Goal: Check status: Check status

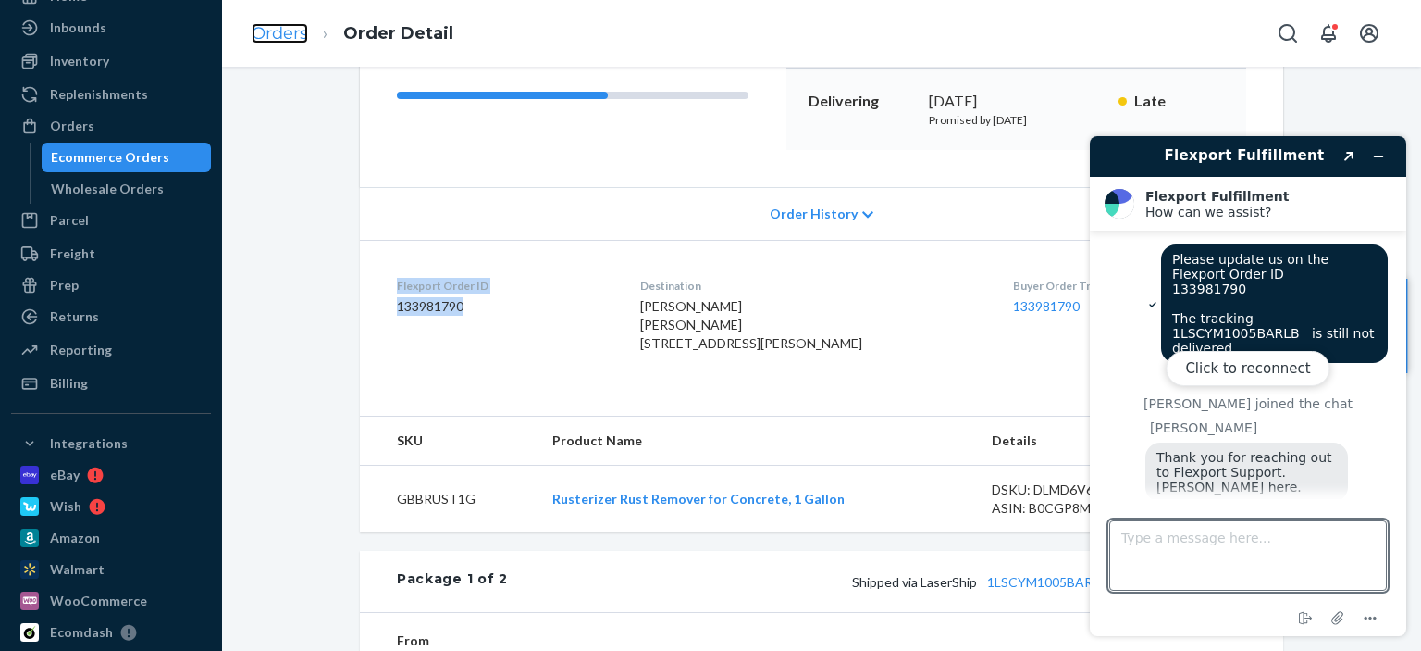
scroll to position [1066, 0]
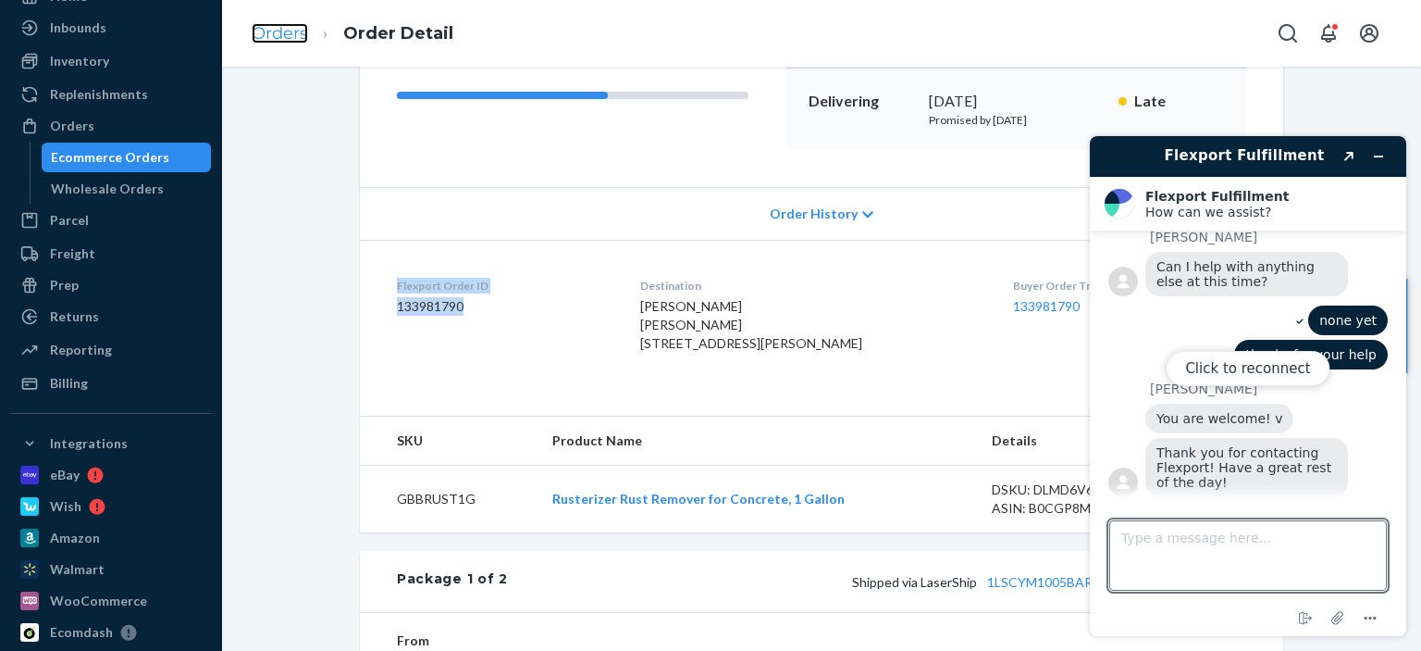
click at [290, 36] on link "Orders" at bounding box center [280, 33] width 56 height 20
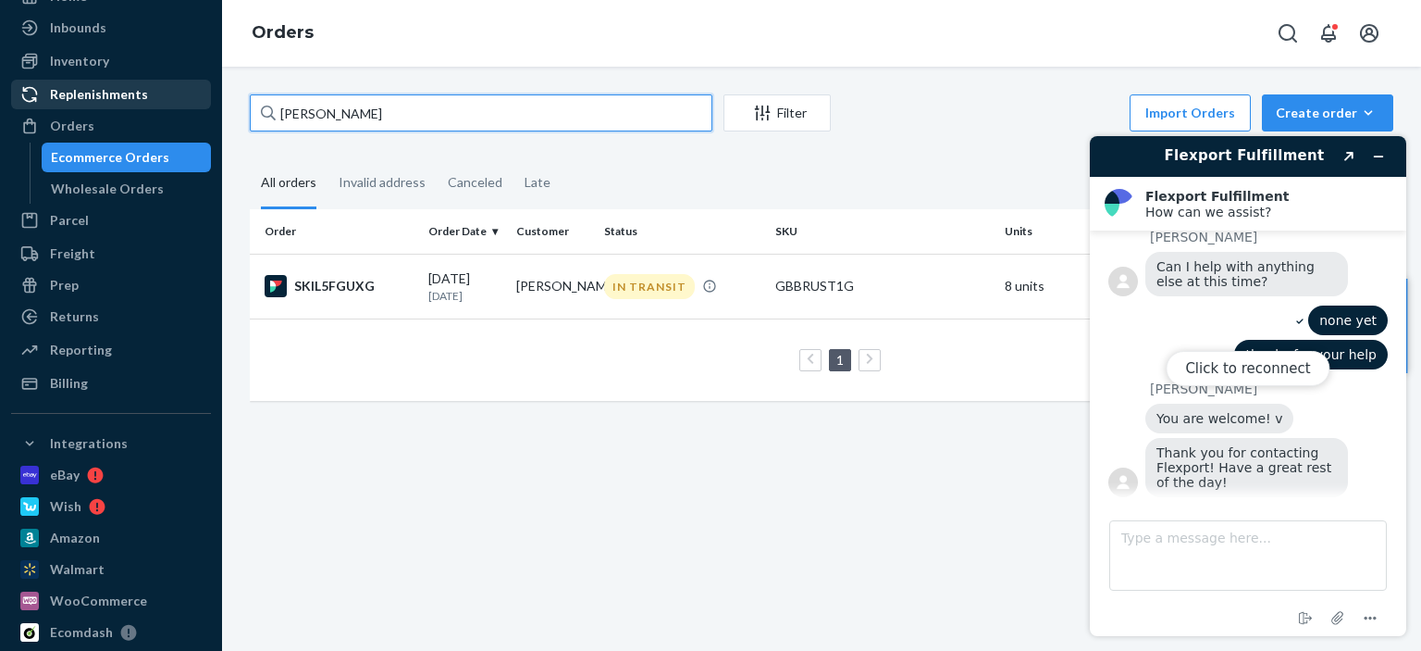
drag, startPoint x: 363, startPoint y: 115, endPoint x: 176, endPoint y: 95, distance: 187.9
click at [176, 95] on div "Home Inbounds Shipping Plans Problems Inventory Products Replenishments Orders …" at bounding box center [710, 325] width 1421 height 651
paste input "133469432"
type input "133469432"
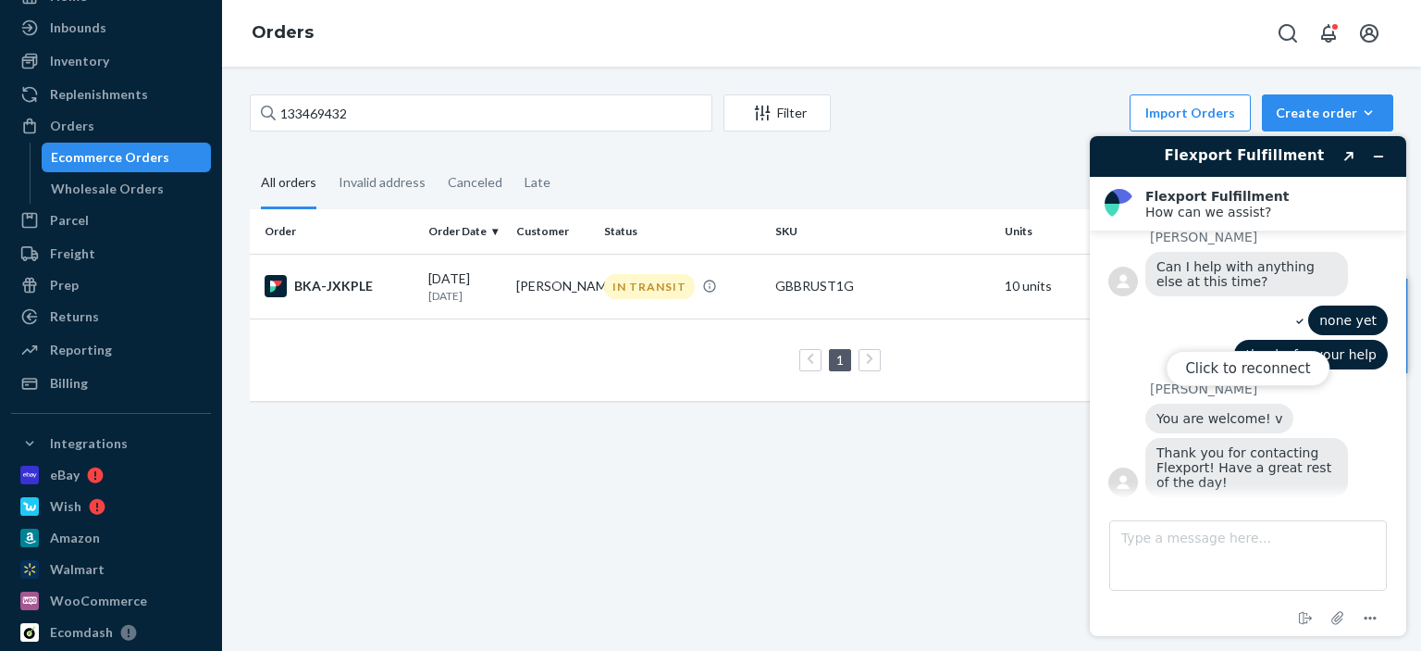
click at [1381, 161] on div "Click to reconnect" at bounding box center [1248, 386] width 316 height 500
click at [601, 282] on div "IN TRANSIT" at bounding box center [683, 286] width 164 height 25
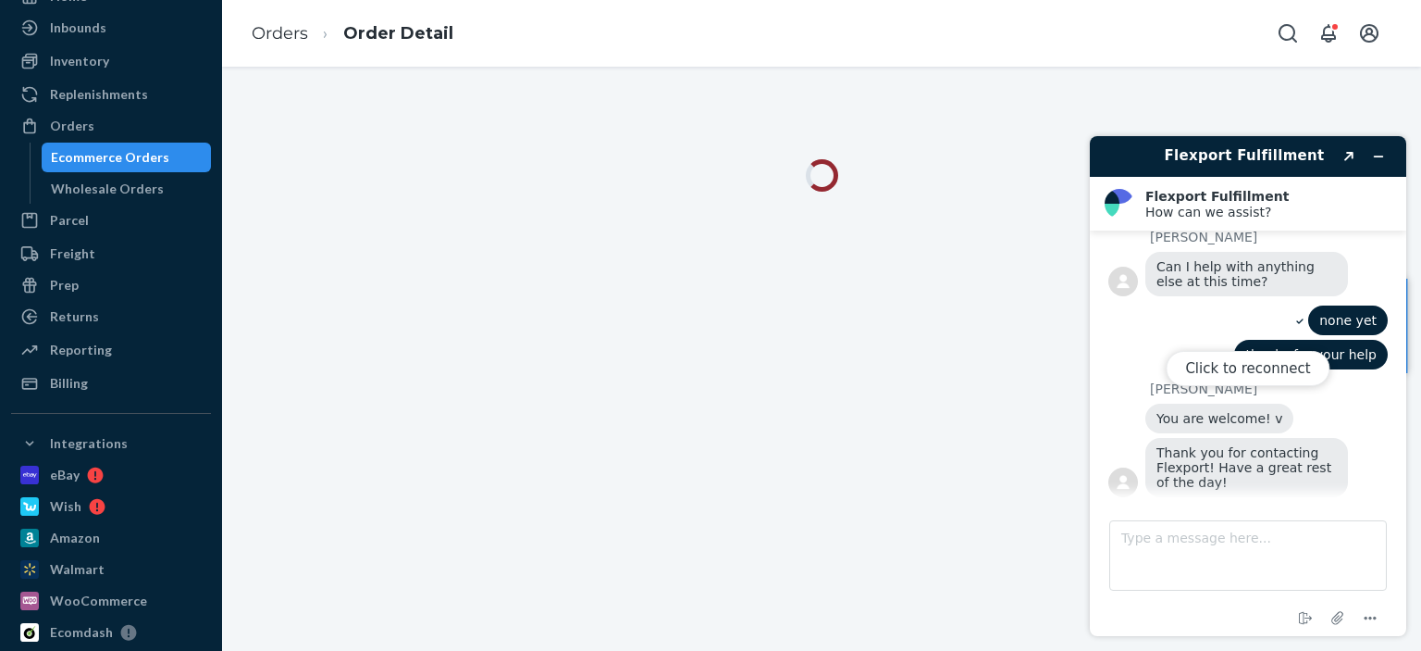
click at [1384, 157] on div "Click to reconnect" at bounding box center [1248, 386] width 316 height 500
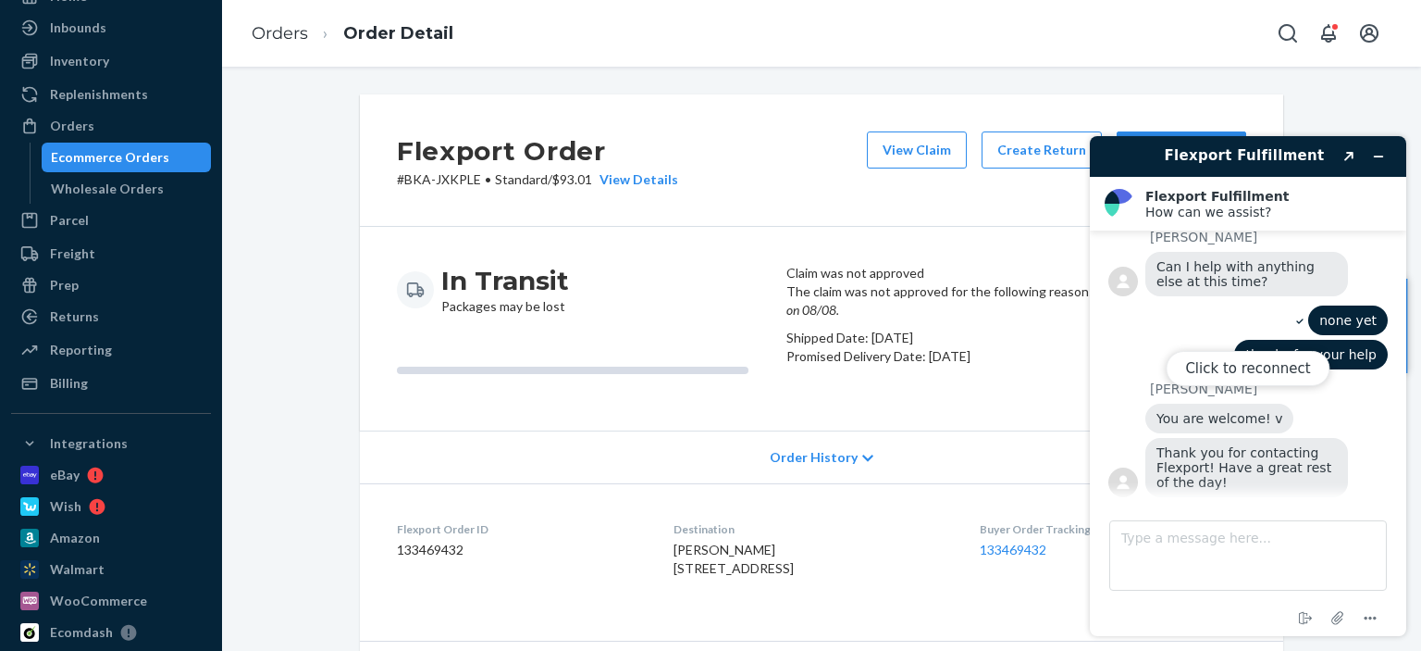
drag, startPoint x: 1382, startPoint y: 155, endPoint x: 1314, endPoint y: 123, distance: 74.9
click at [1381, 155] on div "Click to reconnect" at bounding box center [1248, 386] width 316 height 500
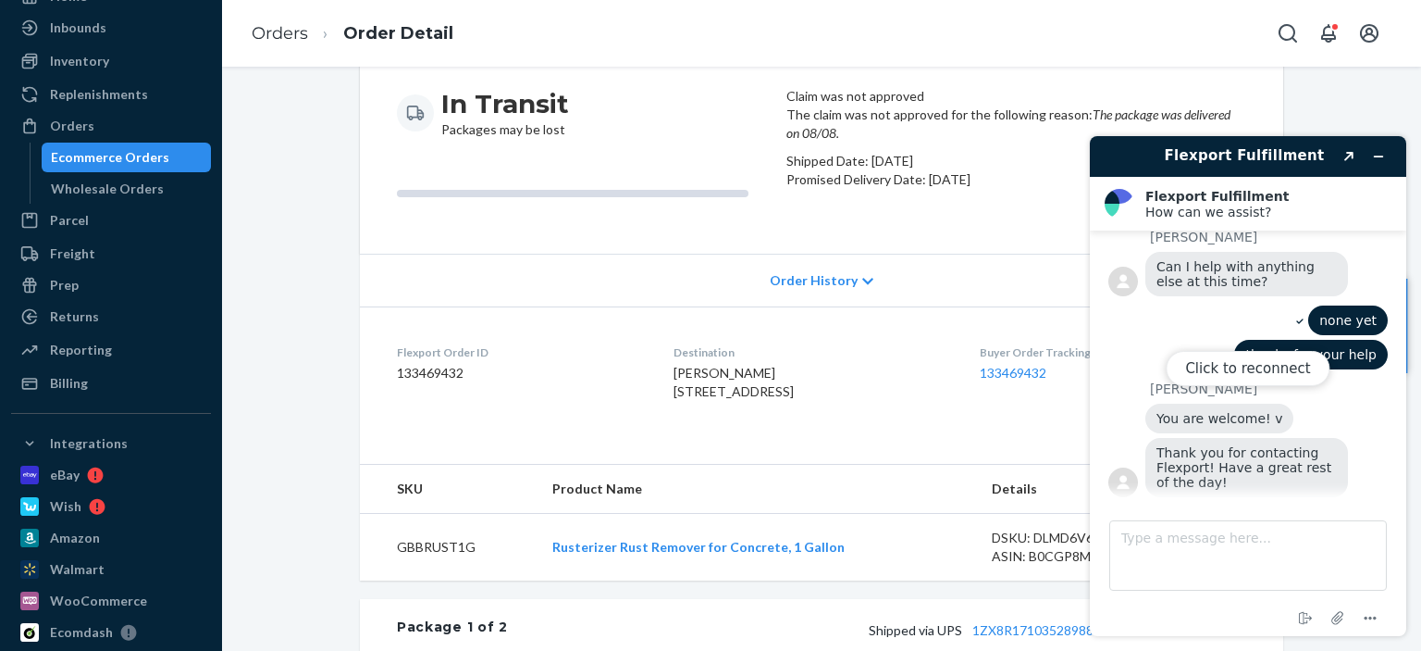
scroll to position [185, 0]
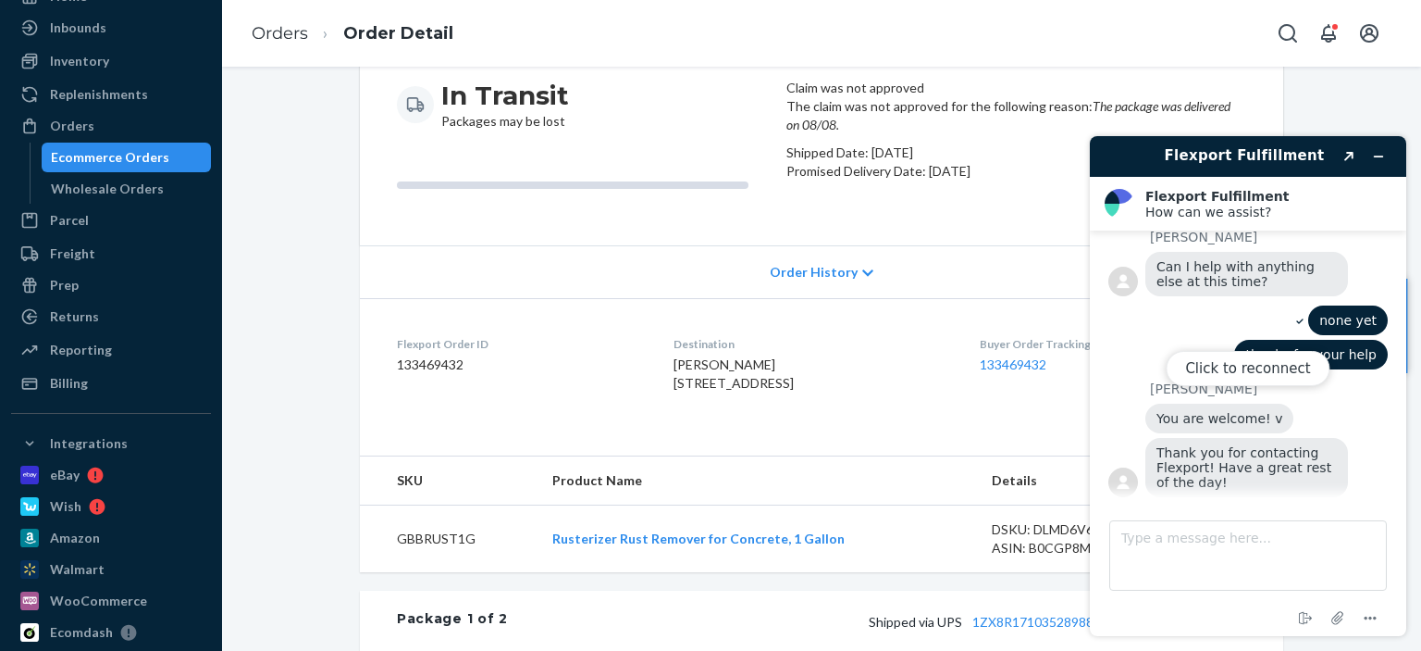
click at [1373, 154] on div "Click to reconnect" at bounding box center [1248, 386] width 316 height 500
drag, startPoint x: 1378, startPoint y: 153, endPoint x: 2467, endPoint y: 276, distance: 1096.2
click at [1378, 153] on div "Click to reconnect" at bounding box center [1248, 386] width 316 height 500
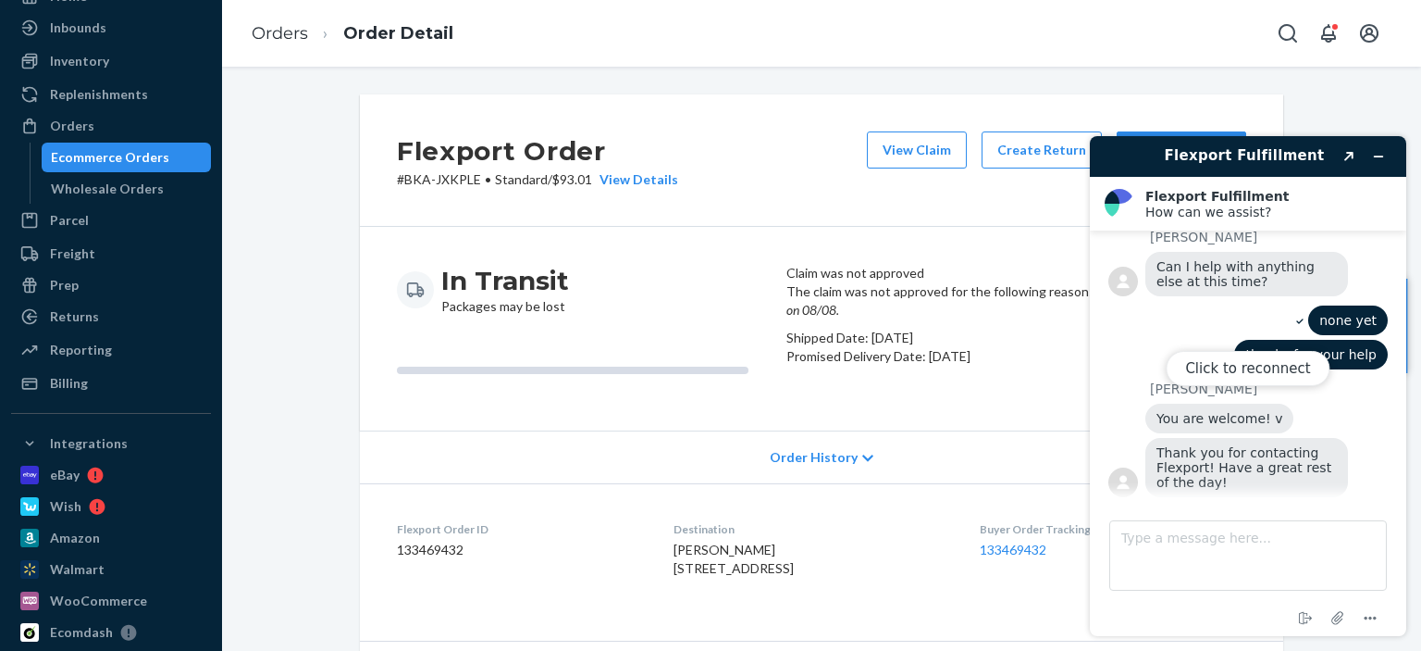
scroll to position [370, 0]
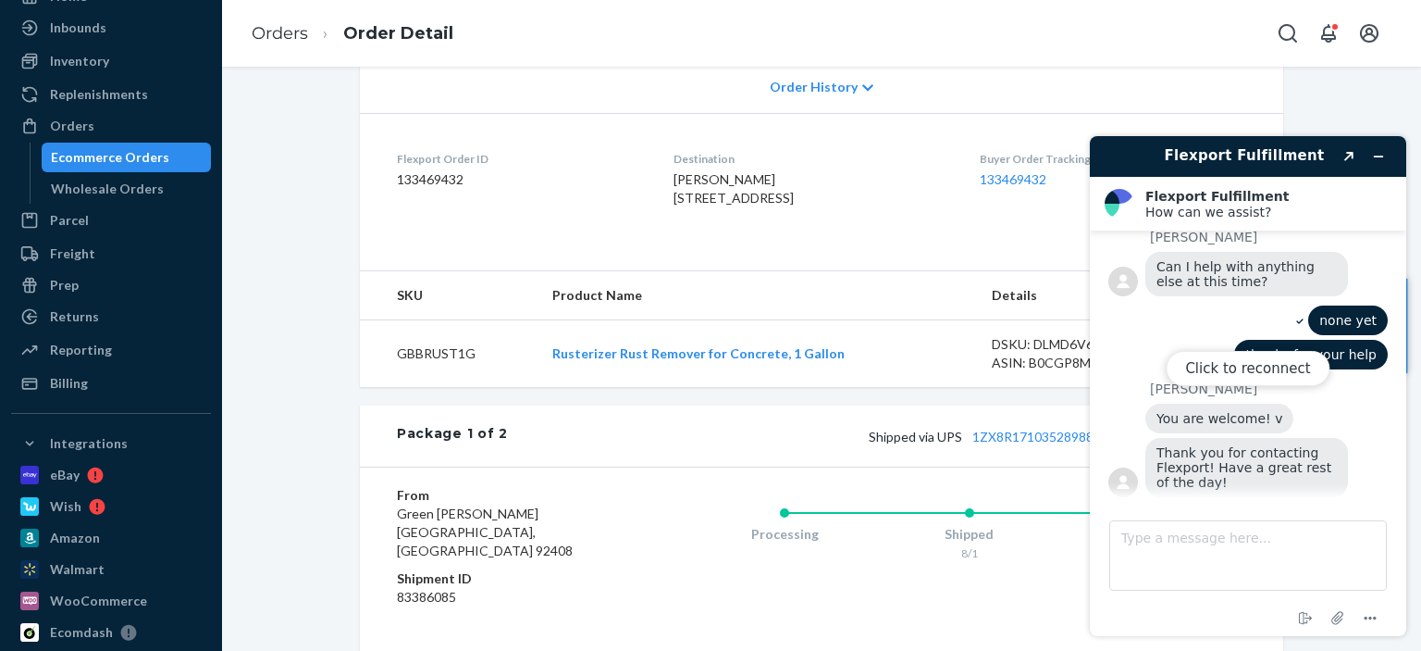
click at [410, 189] on dd "133469432" at bounding box center [520, 179] width 247 height 19
copy dd "133469432"
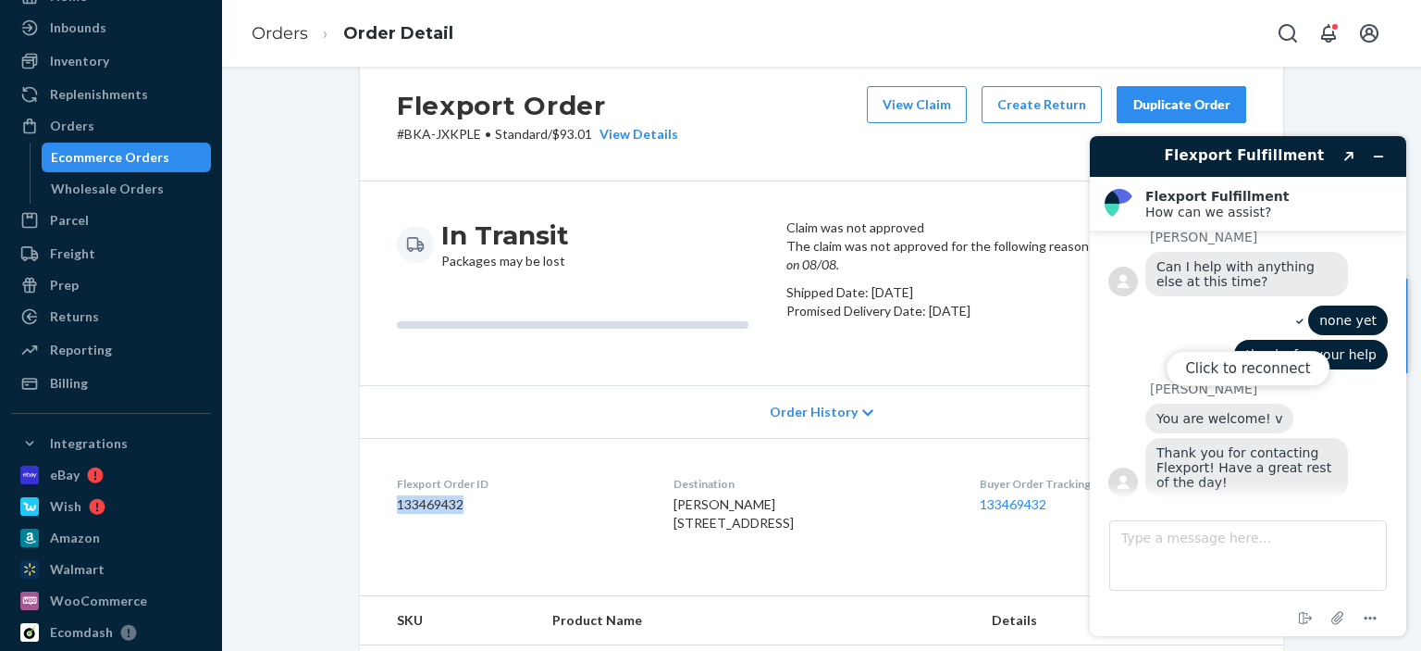
scroll to position [185, 0]
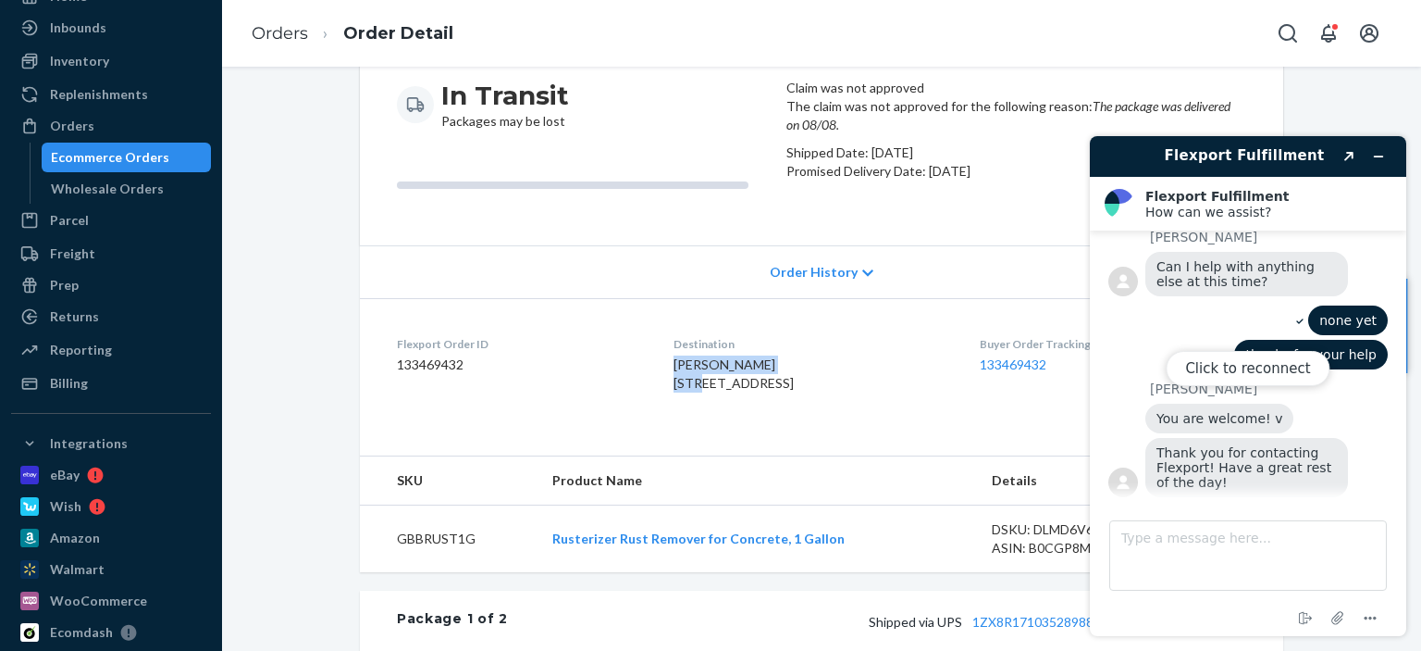
drag, startPoint x: 783, startPoint y: 452, endPoint x: 664, endPoint y: 452, distance: 118.5
click at [674, 392] on div "[PERSON_NAME] [STREET_ADDRESS]" at bounding box center [812, 373] width 276 height 37
copy span "[PERSON_NAME]"
click at [281, 33] on link "Orders" at bounding box center [280, 33] width 56 height 20
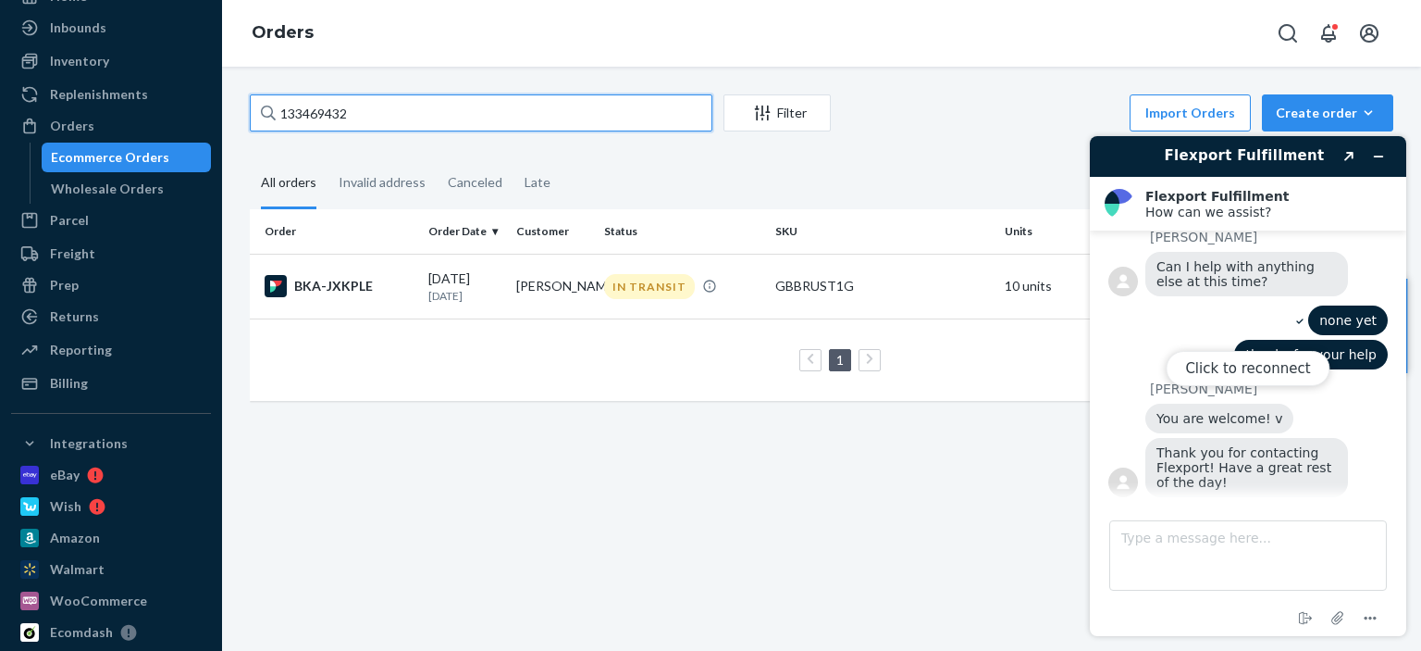
drag, startPoint x: 357, startPoint y: 106, endPoint x: 352, endPoint y: 152, distance: 45.7
click at [183, 109] on div "Home Inbounds Shipping Plans Problems Inventory Products Replenishments Orders …" at bounding box center [710, 325] width 1421 height 651
paste input "[PERSON_NAME]"
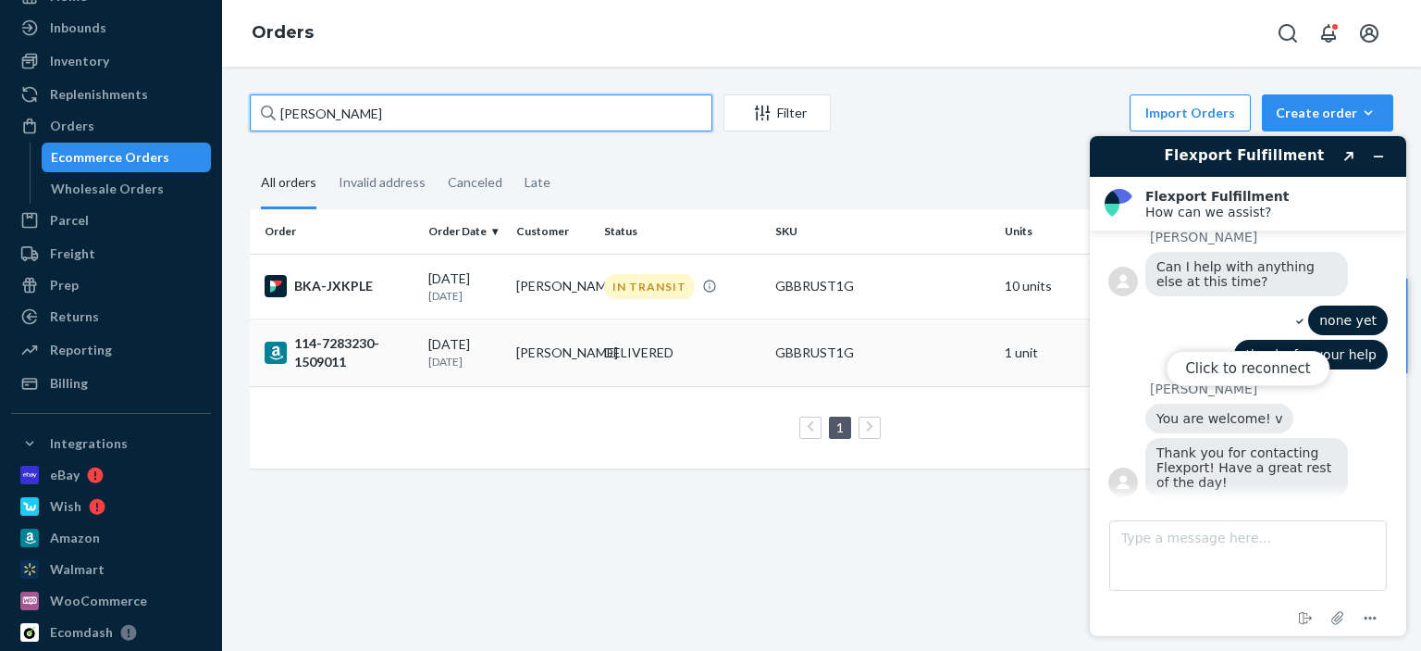
type input "[PERSON_NAME]"
click at [365, 376] on td "114-7283230-1509011" at bounding box center [335, 352] width 171 height 68
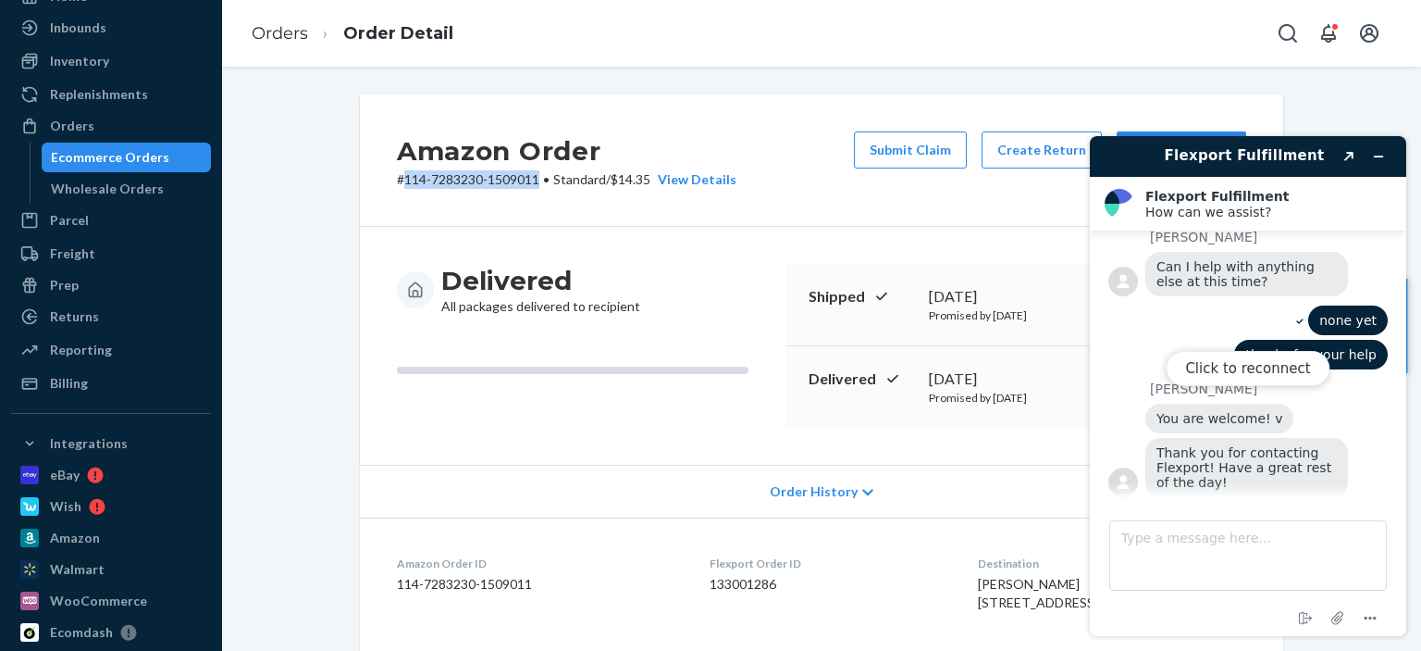
drag, startPoint x: 535, startPoint y: 180, endPoint x: 400, endPoint y: 182, distance: 135.1
click at [400, 182] on p "# 114-7283230-1509011 • Standard / $14.35 View Details" at bounding box center [567, 179] width 340 height 19
copy p "114-7283230-1509011"
click at [1373, 149] on div "Click to reconnect" at bounding box center [1248, 386] width 316 height 500
click at [1254, 439] on div "Click to reconnect" at bounding box center [1248, 386] width 316 height 500
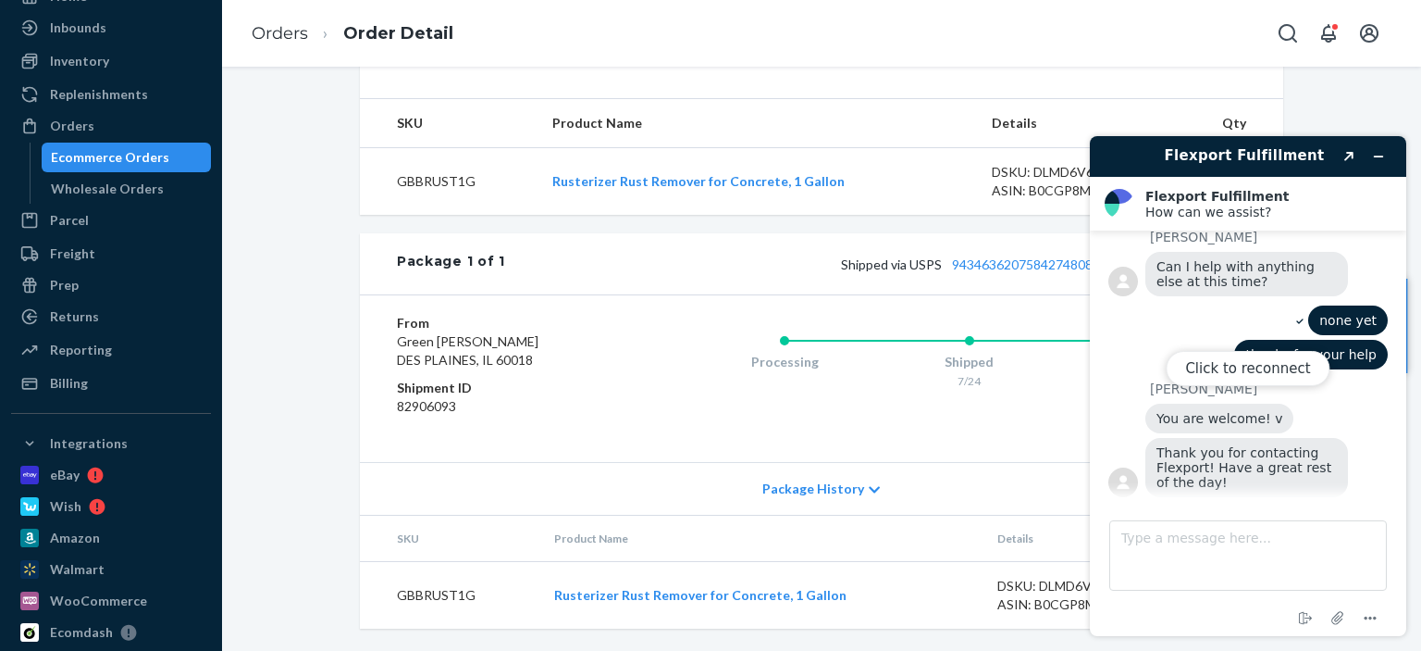
scroll to position [679, 0]
drag, startPoint x: 1384, startPoint y: 149, endPoint x: 2049, endPoint y: 178, distance: 666.0
click at [1383, 149] on div "Click to reconnect" at bounding box center [1248, 386] width 316 height 500
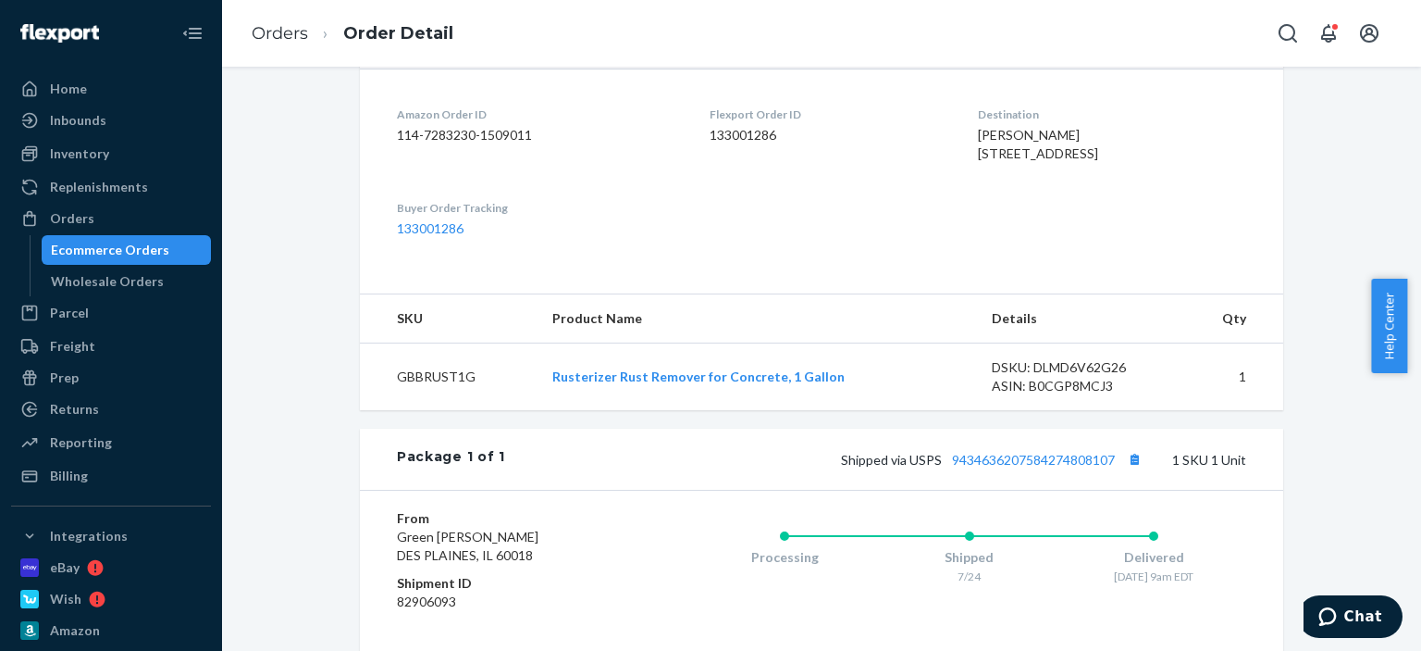
scroll to position [463, 0]
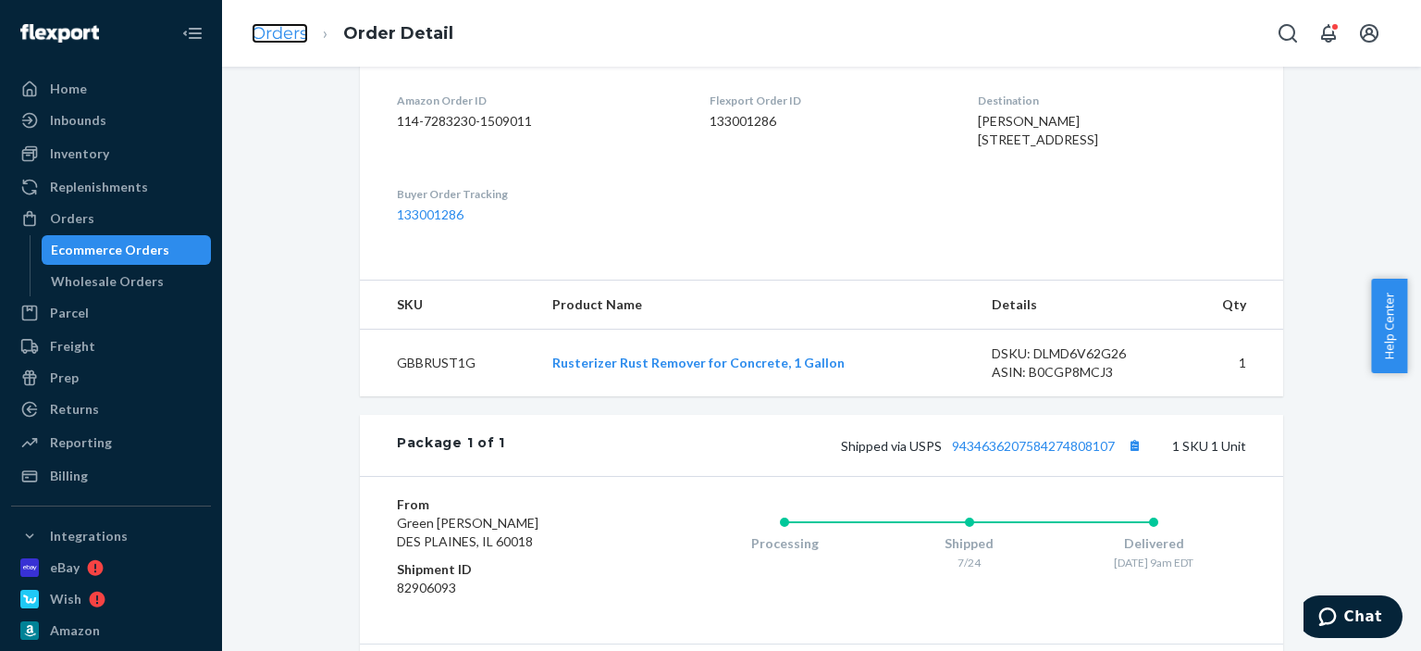
click at [294, 40] on link "Orders" at bounding box center [280, 33] width 56 height 20
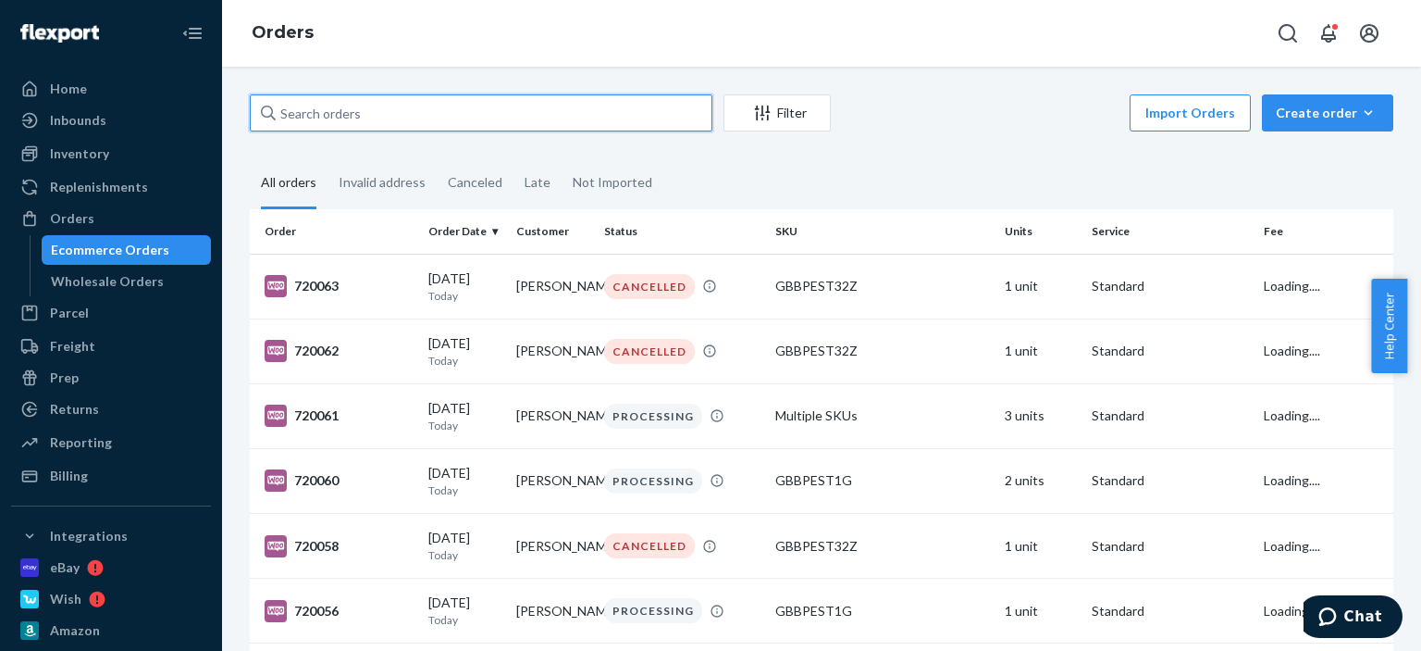
click at [393, 111] on input "text" at bounding box center [481, 112] width 463 height 37
paste input "[PERSON_NAME]"
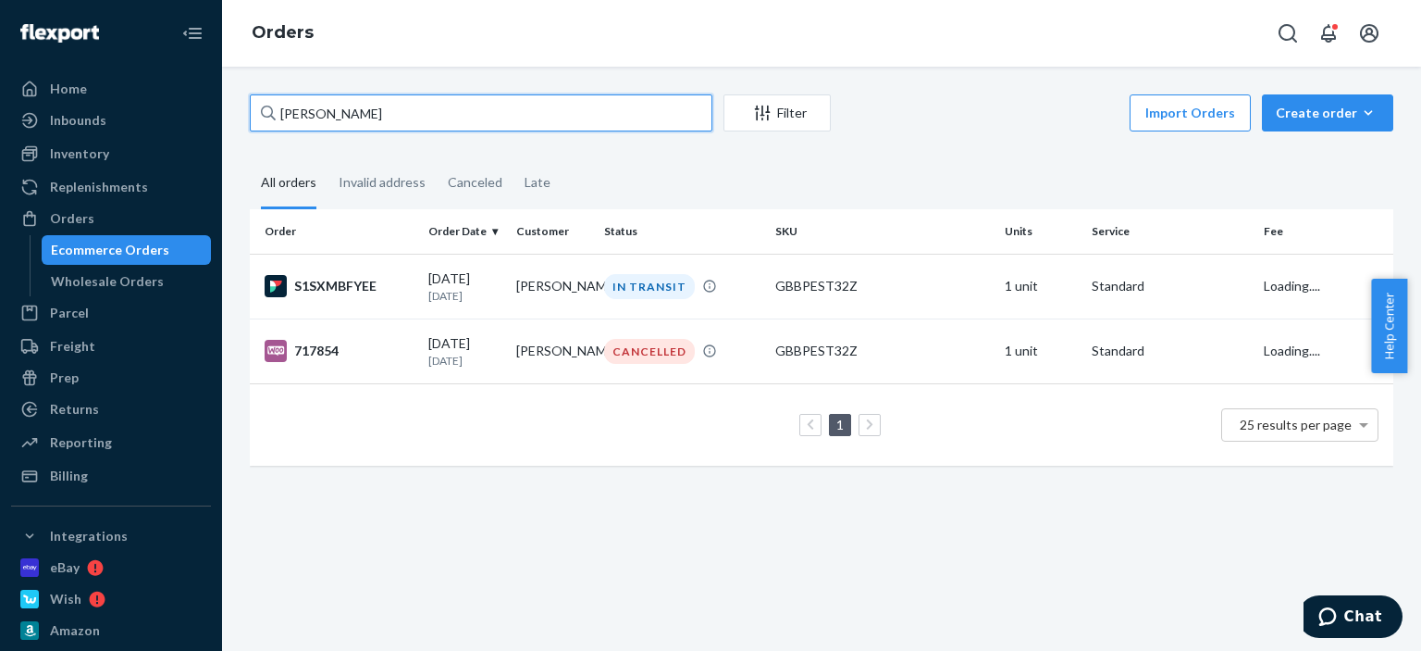
type input "[PERSON_NAME]"
click at [660, 285] on div "IN TRANSIT" at bounding box center [649, 286] width 91 height 25
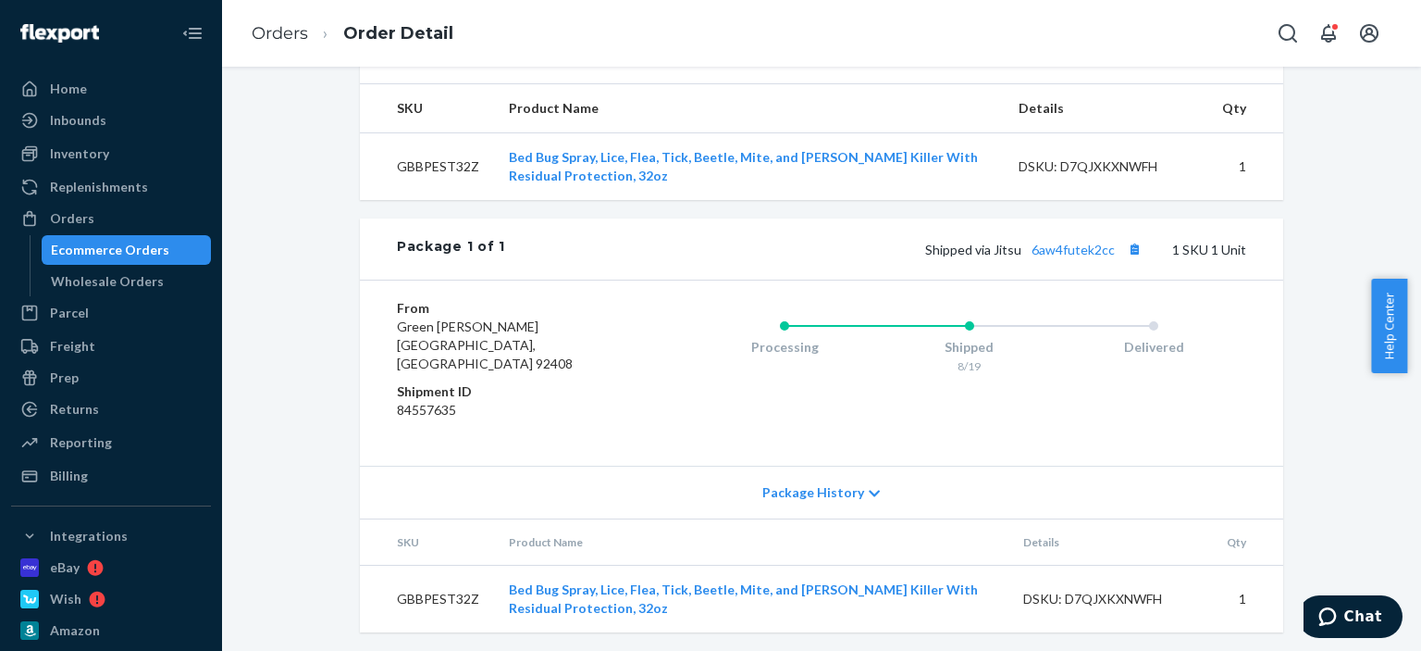
scroll to position [611, 0]
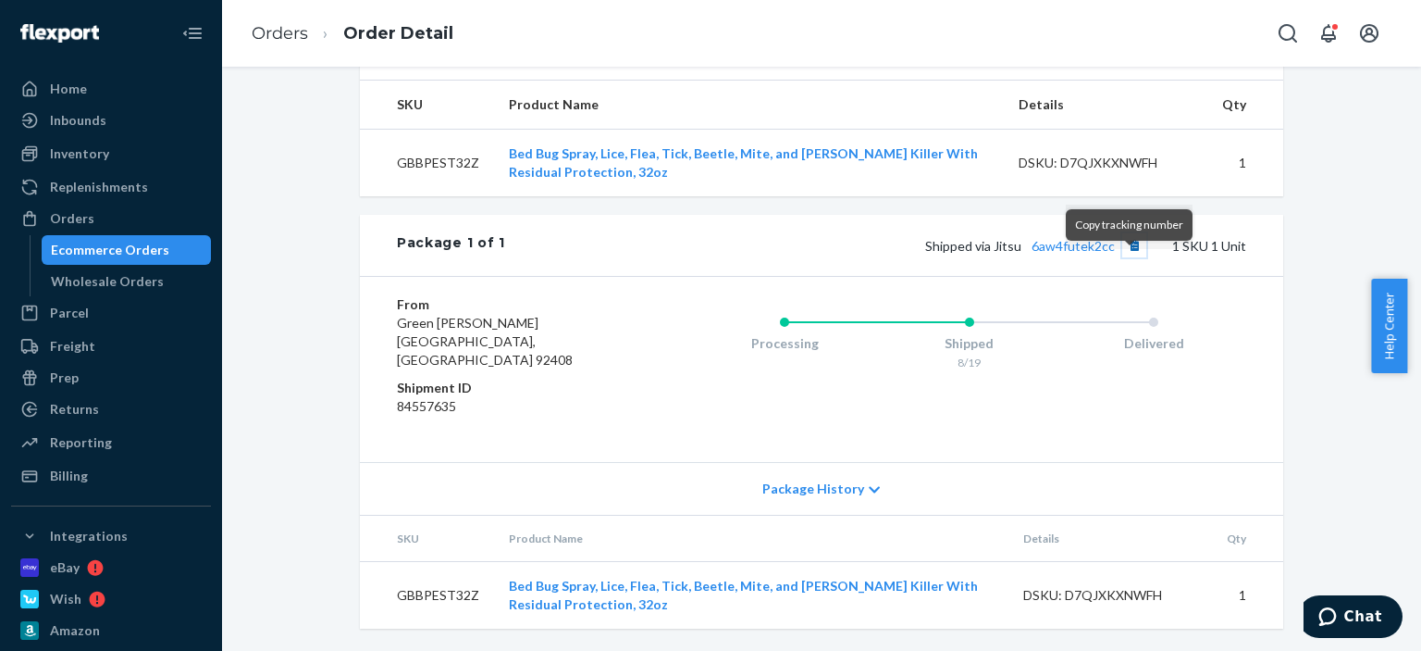
click at [1130, 257] on button "Copy tracking number" at bounding box center [1135, 245] width 24 height 24
click at [285, 31] on link "Orders" at bounding box center [280, 33] width 56 height 20
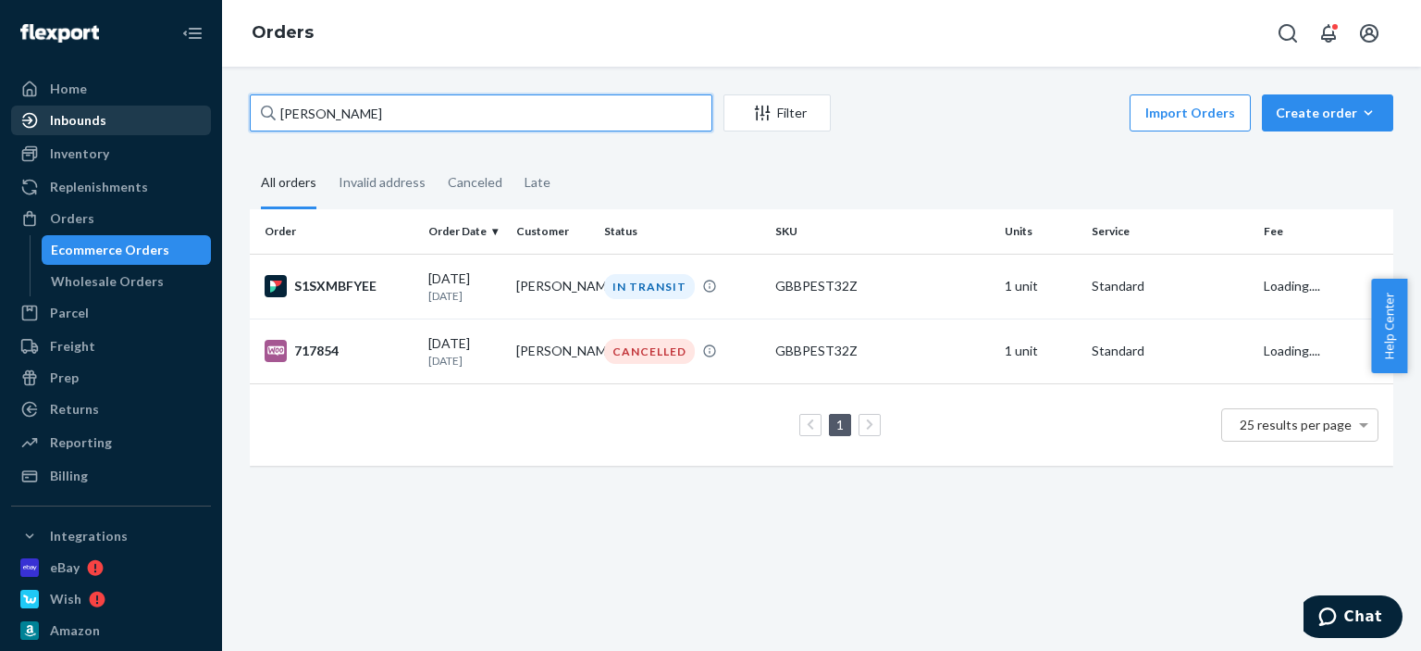
drag, startPoint x: 340, startPoint y: 112, endPoint x: 194, endPoint y: 105, distance: 145.4
click at [194, 105] on div "Home Inbounds Shipping Plans Problems Inventory Products Replenishments Orders …" at bounding box center [710, 325] width 1421 height 651
paste input "[PERSON_NAME]"
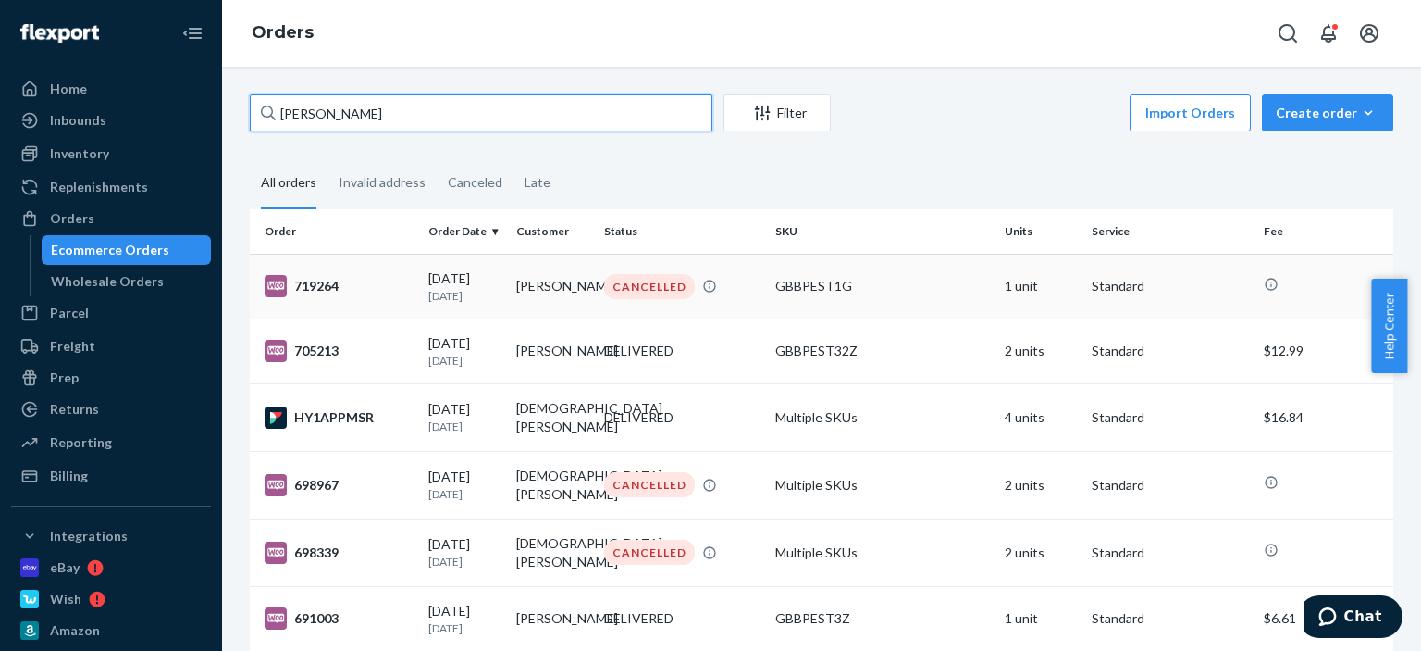
type input "[PERSON_NAME]"
click at [563, 289] on td "[PERSON_NAME]" at bounding box center [553, 286] width 88 height 65
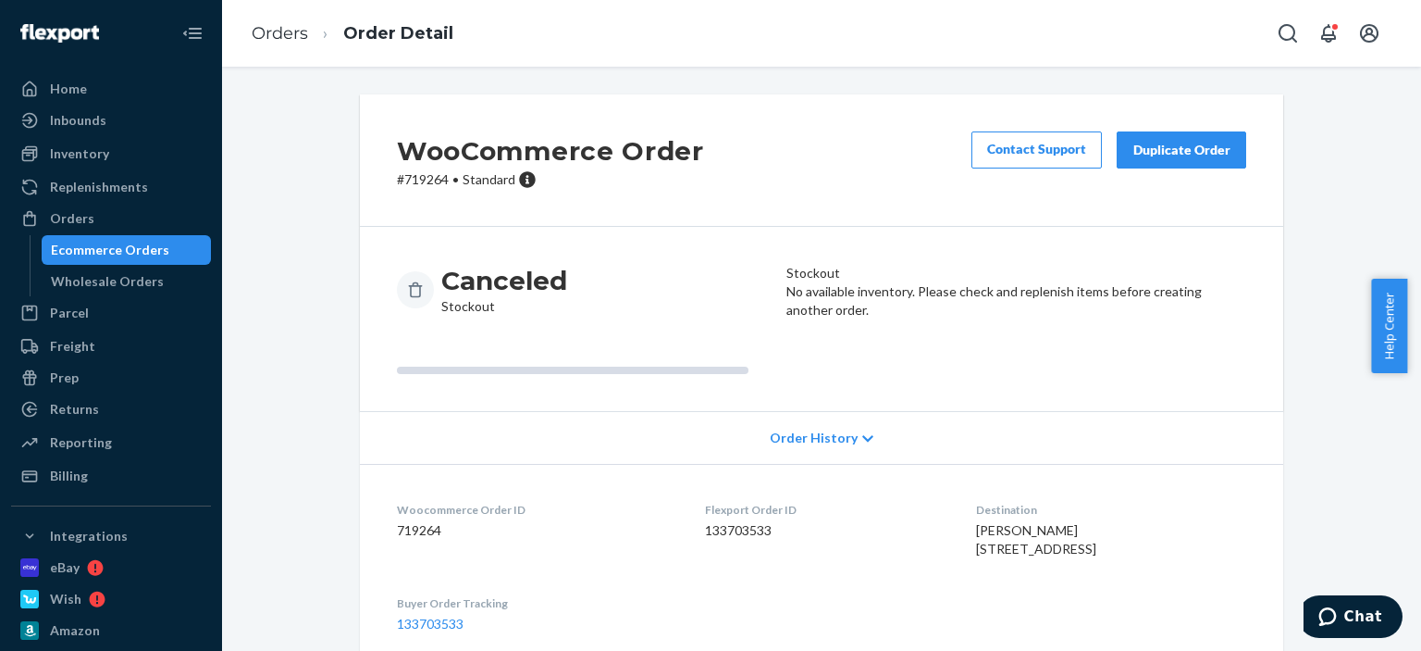
click at [1136, 140] on button "Duplicate Order" at bounding box center [1182, 149] width 130 height 37
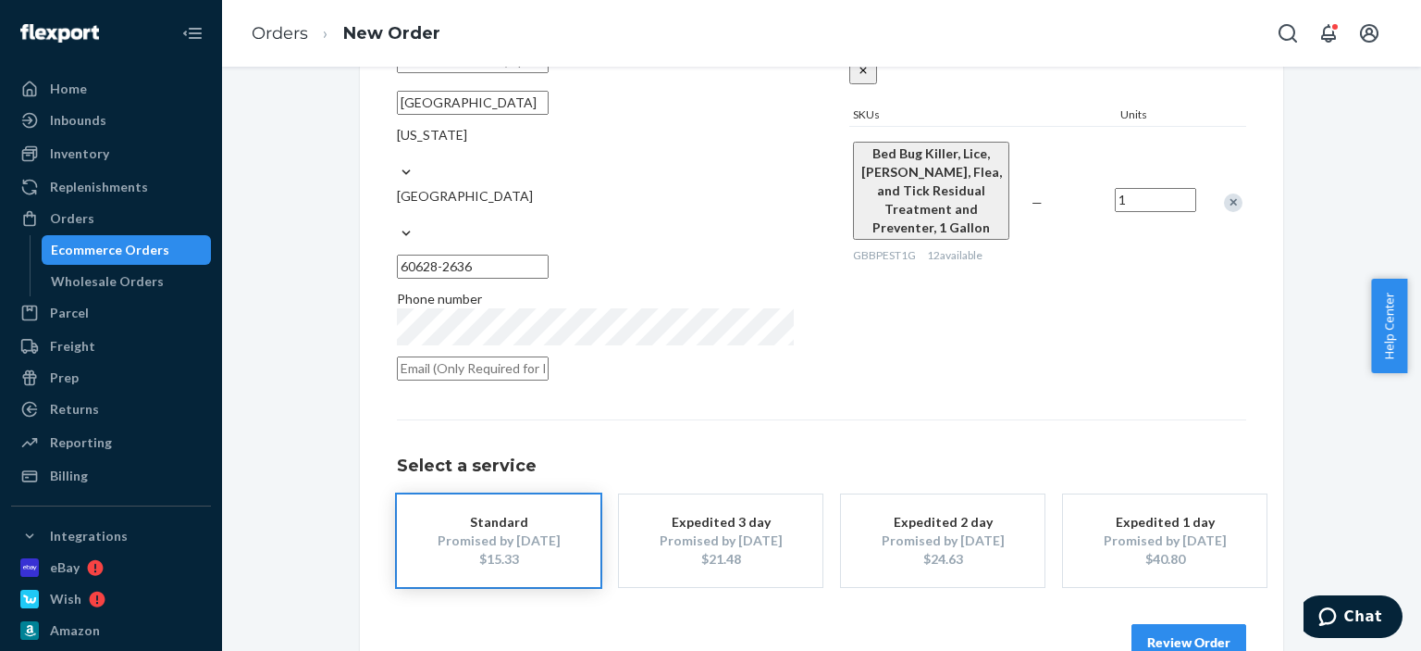
scroll to position [278, 0]
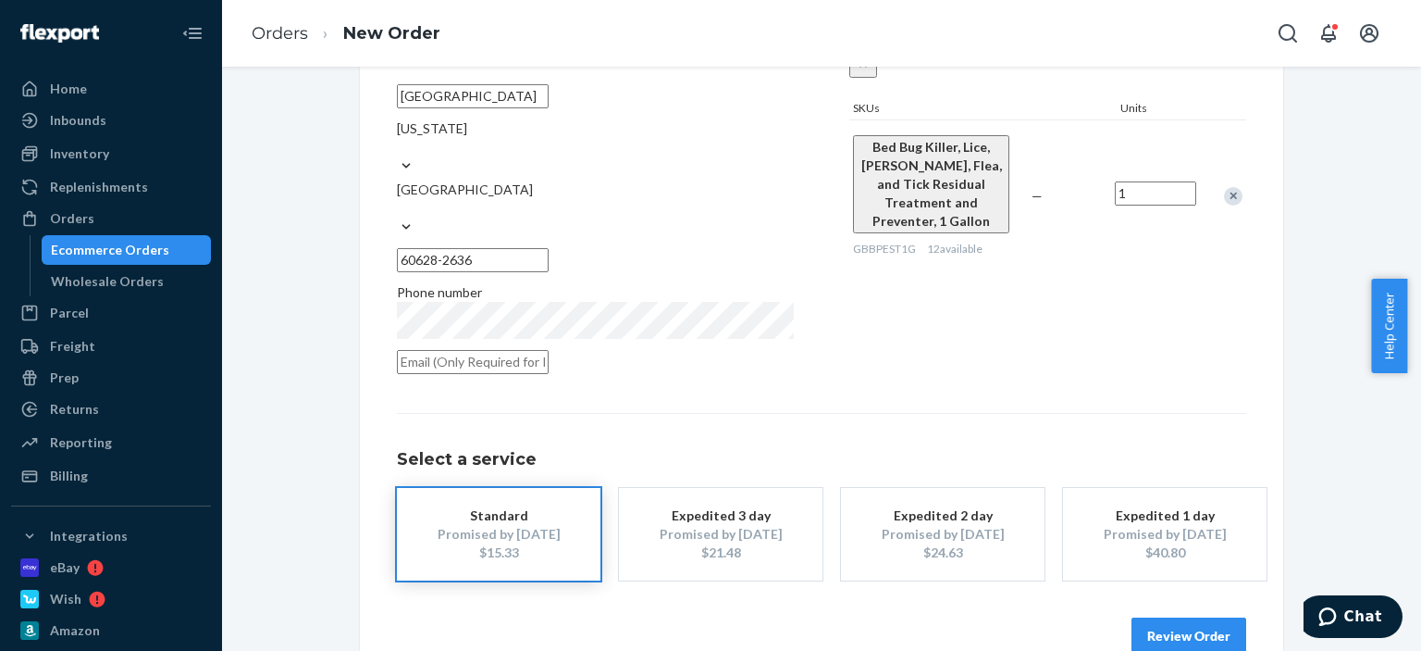
click at [1169, 617] on button "Review Order" at bounding box center [1189, 635] width 115 height 37
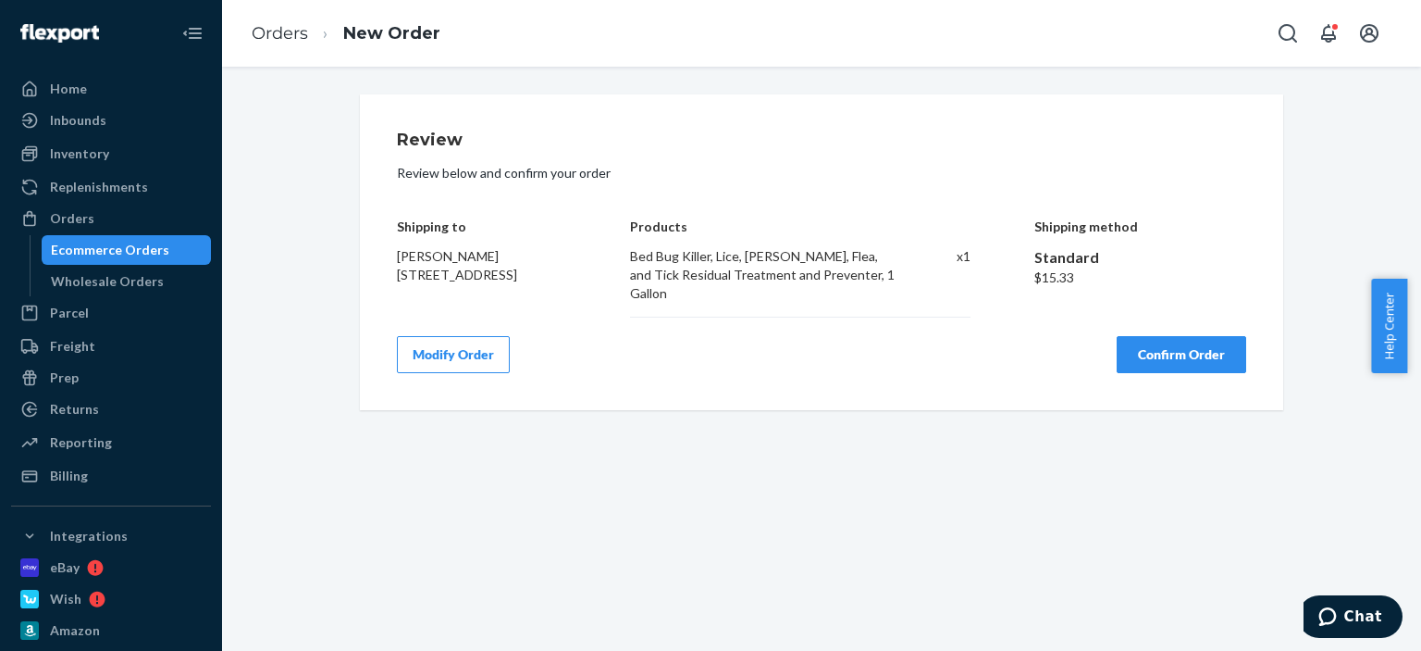
click at [1158, 343] on button "Confirm Order" at bounding box center [1182, 354] width 130 height 37
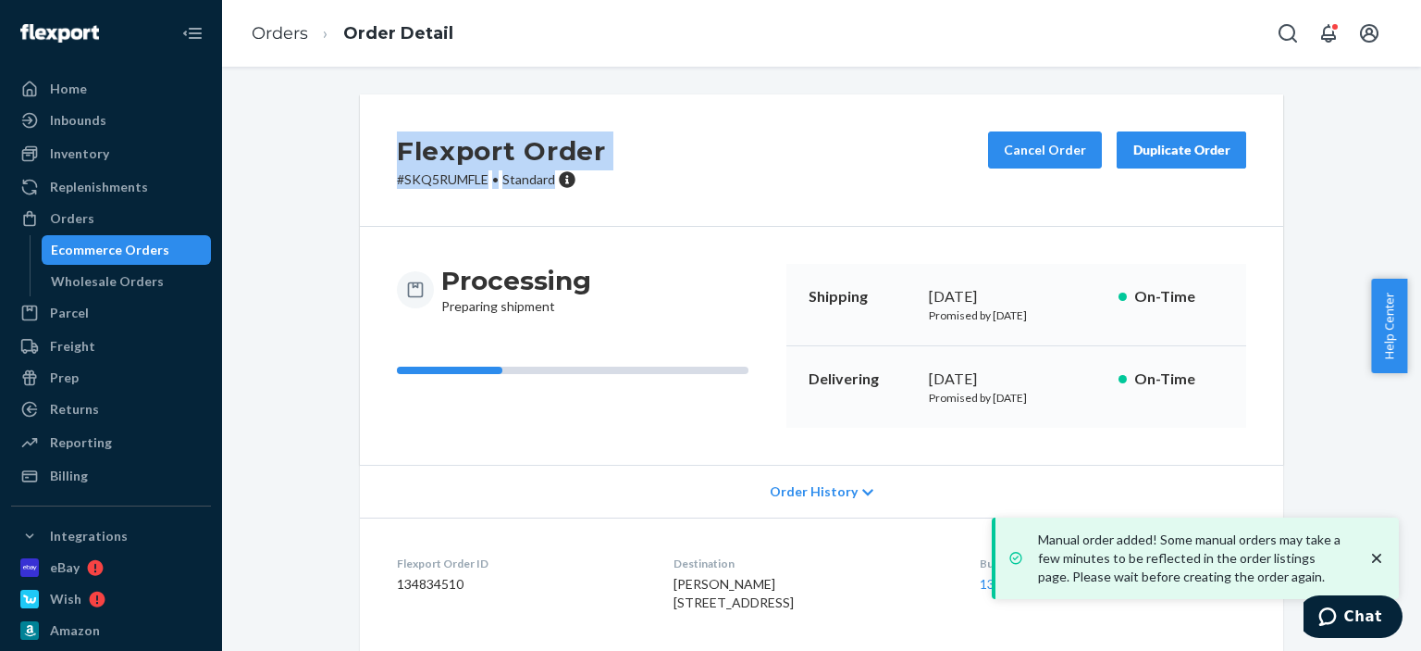
drag, startPoint x: 596, startPoint y: 193, endPoint x: 370, endPoint y: 147, distance: 230.5
click at [370, 147] on div "Flexport Order # SKQ5RUMFLE • Standard Cancel Order Duplicate Order" at bounding box center [822, 160] width 924 height 132
copy div "Flexport Order # SKQ5RUMFLE • Standard"
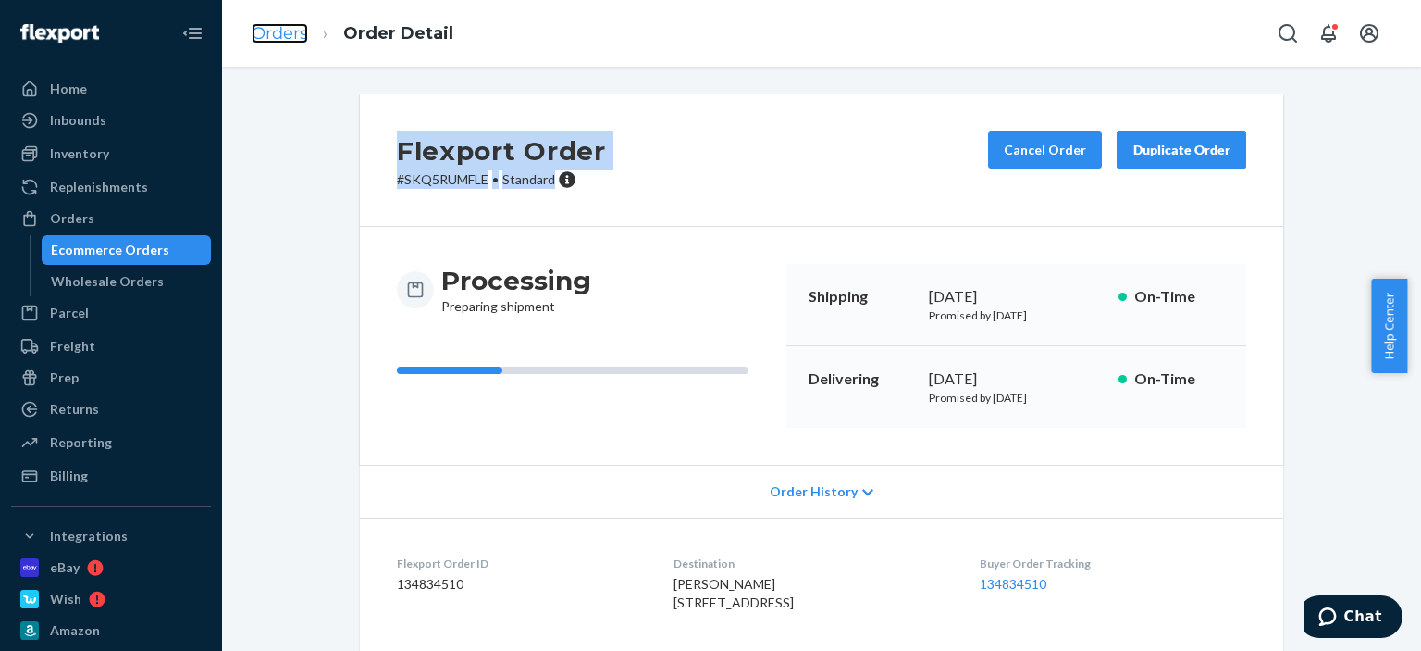
click at [261, 33] on link "Orders" at bounding box center [280, 33] width 56 height 20
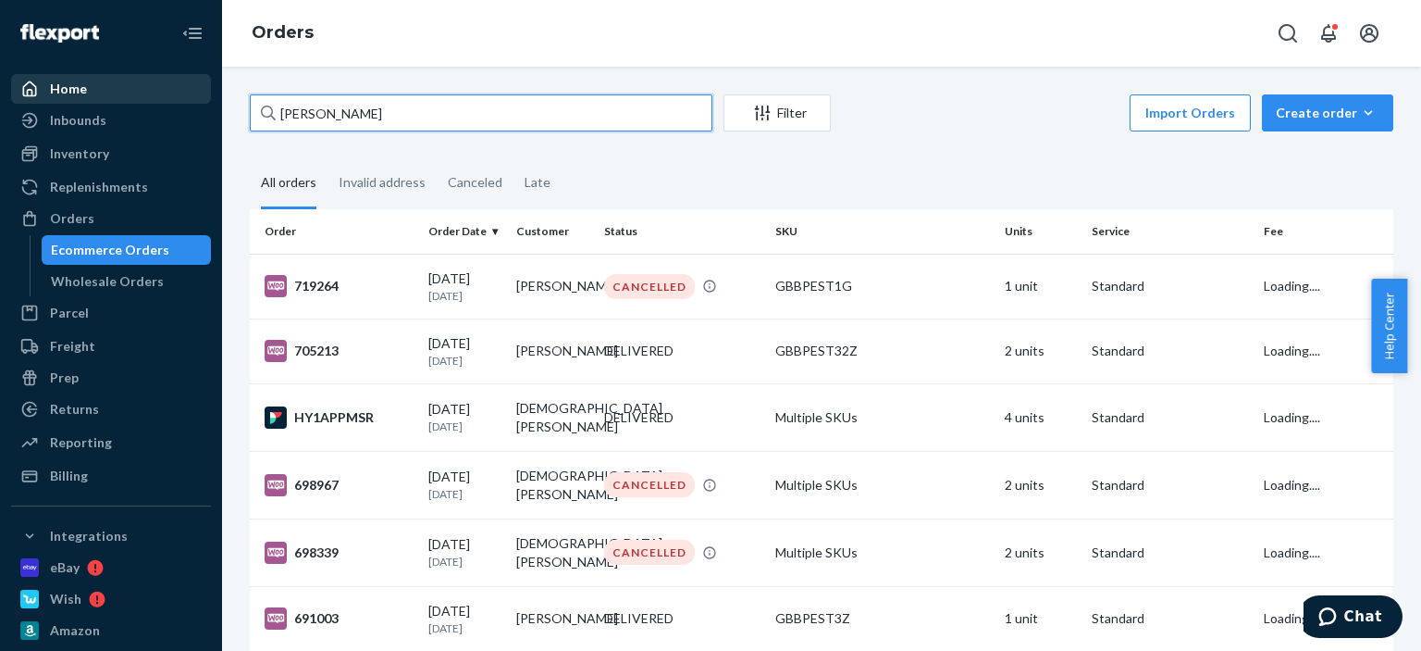
drag, startPoint x: 396, startPoint y: 116, endPoint x: 182, endPoint y: 100, distance: 214.4
click at [182, 100] on div "Home Inbounds Shipping Plans Problems Inventory Products Replenishments Orders …" at bounding box center [710, 325] width 1421 height 651
paste input "133469432"
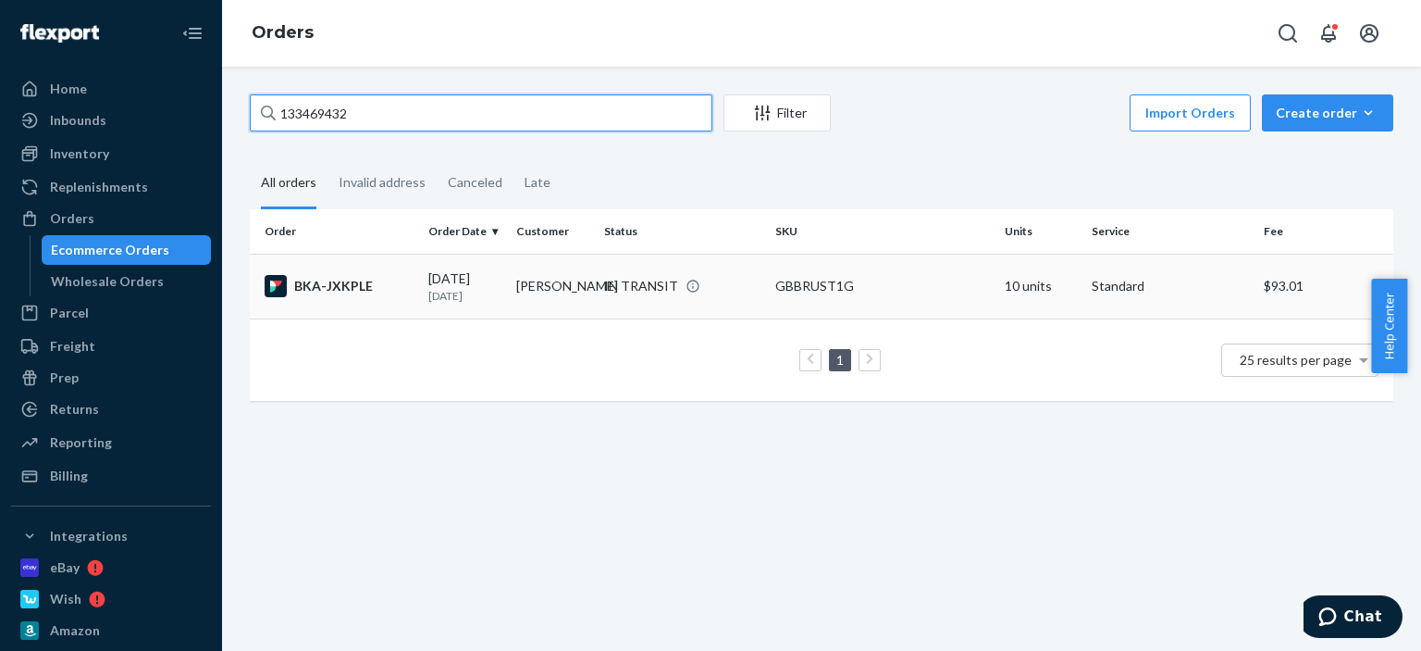
type input "133469432"
click at [590, 299] on td "[PERSON_NAME]" at bounding box center [553, 286] width 88 height 65
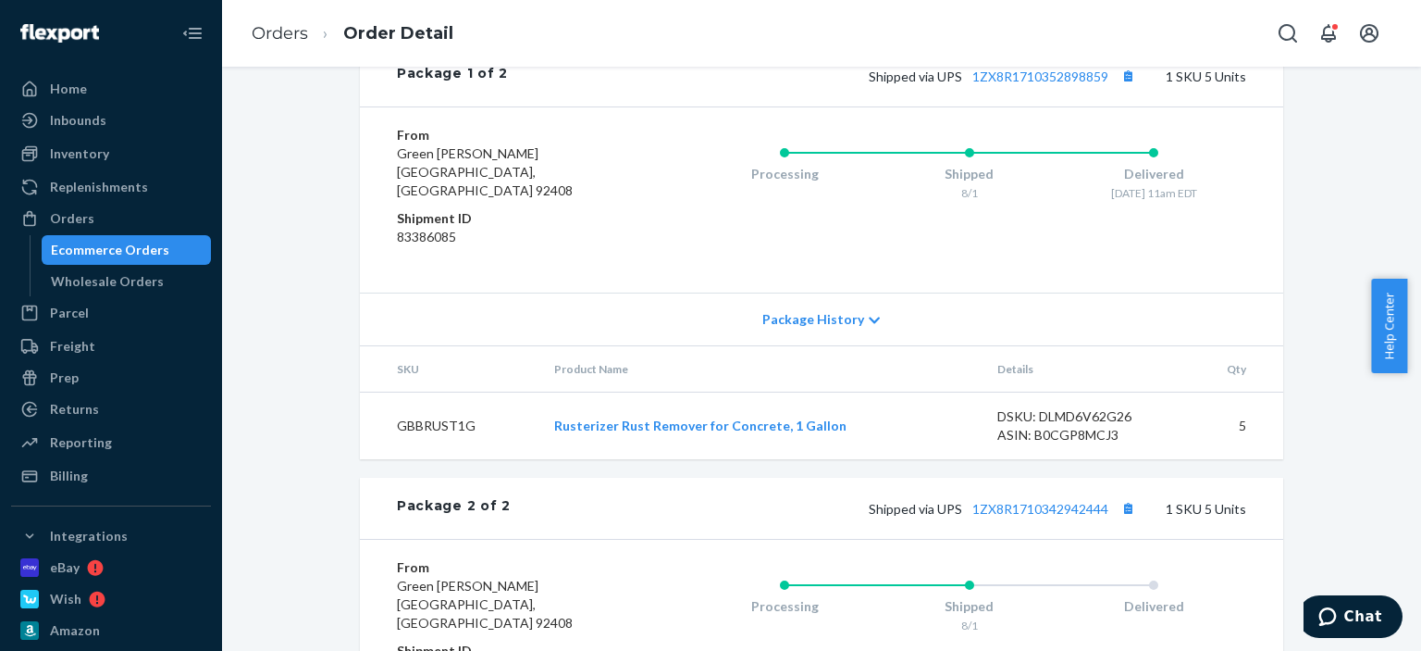
scroll to position [740, 0]
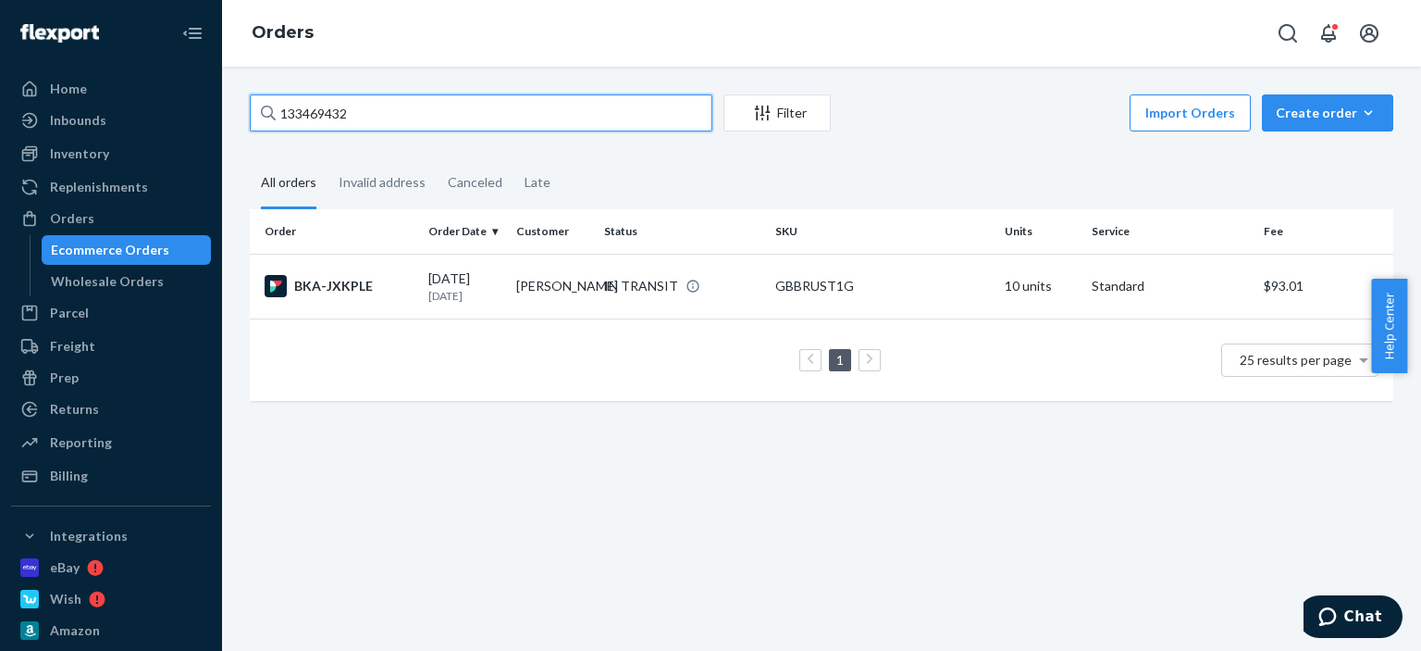
drag, startPoint x: 373, startPoint y: 107, endPoint x: 196, endPoint y: 95, distance: 177.2
click at [196, 95] on div "Home Inbounds Shipping Plans Problems Inventory Products Replenishments Orders …" at bounding box center [710, 325] width 1421 height 651
paste input "[PERSON_NAME]"
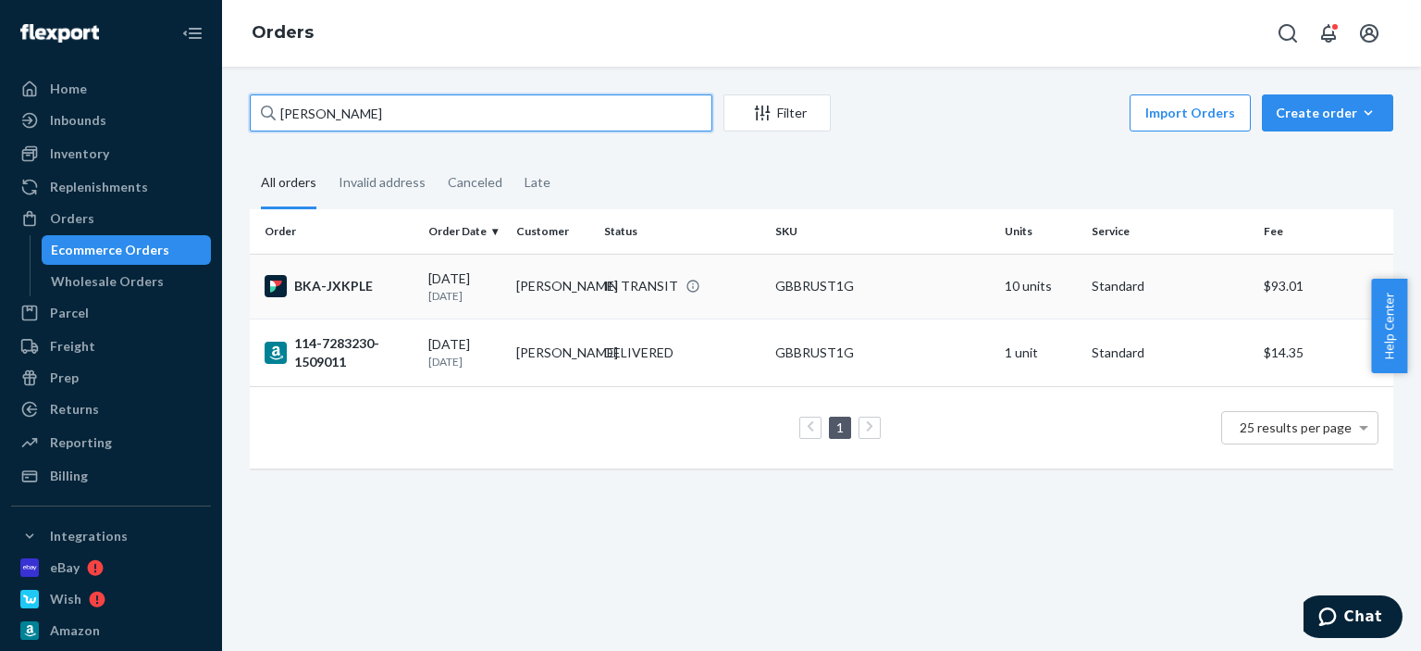
type input "[PERSON_NAME]"
click at [633, 305] on td "IN TRANSIT" at bounding box center [682, 286] width 171 height 65
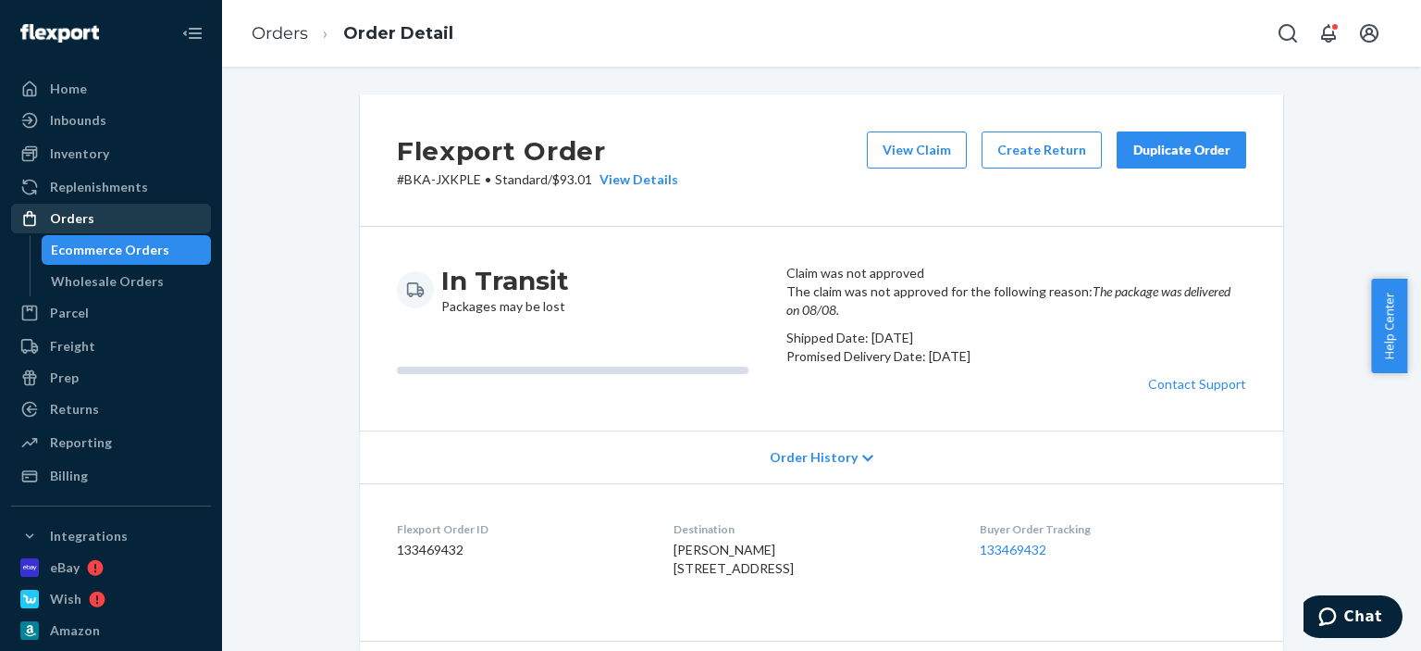
click at [89, 224] on div "Orders" at bounding box center [72, 218] width 44 height 19
